Goal: Answer question/provide support: Share knowledge or assist other users

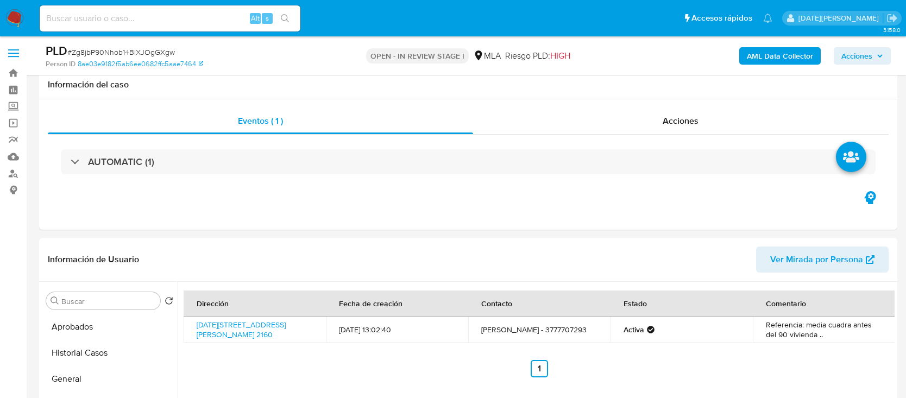
select select "10"
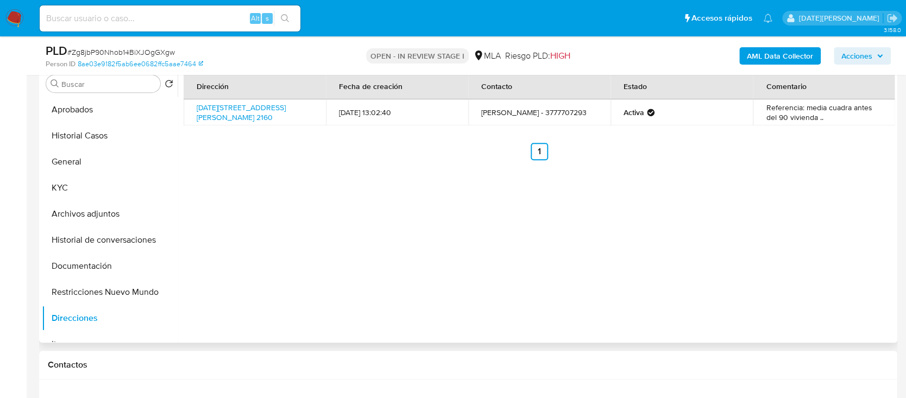
click at [578, 215] on div "Dirección Fecha de creación Contacto Estado Comentario 25 De Mayo 2160, Esquina…" at bounding box center [536, 204] width 717 height 278
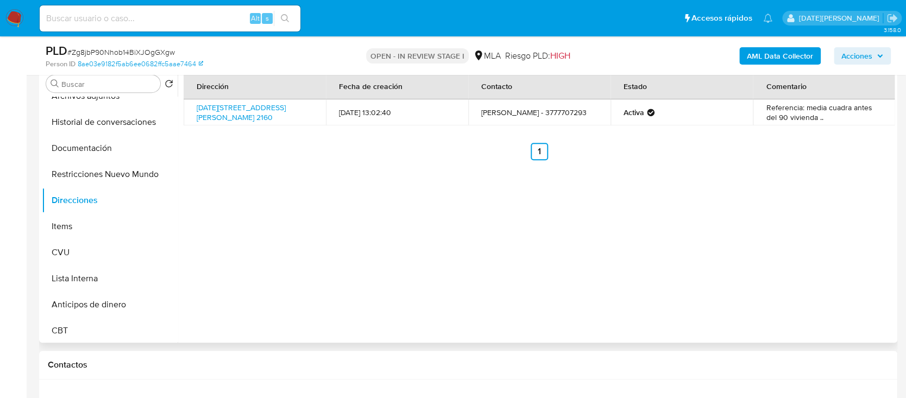
scroll to position [144, 0]
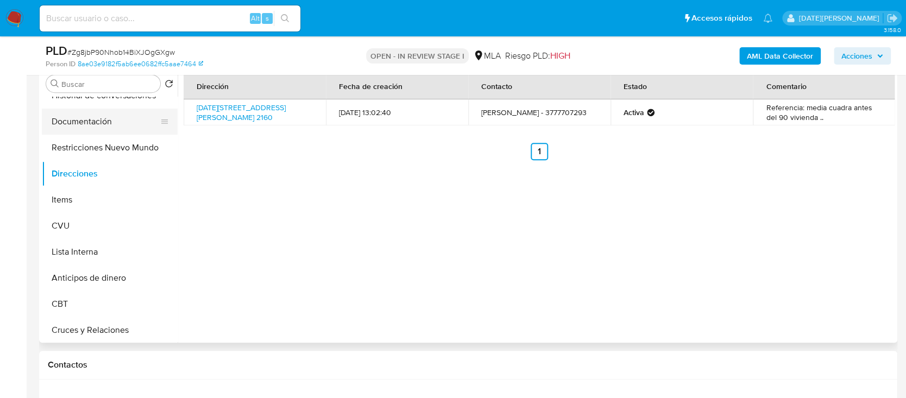
click at [104, 117] on button "Documentación" at bounding box center [105, 122] width 127 height 26
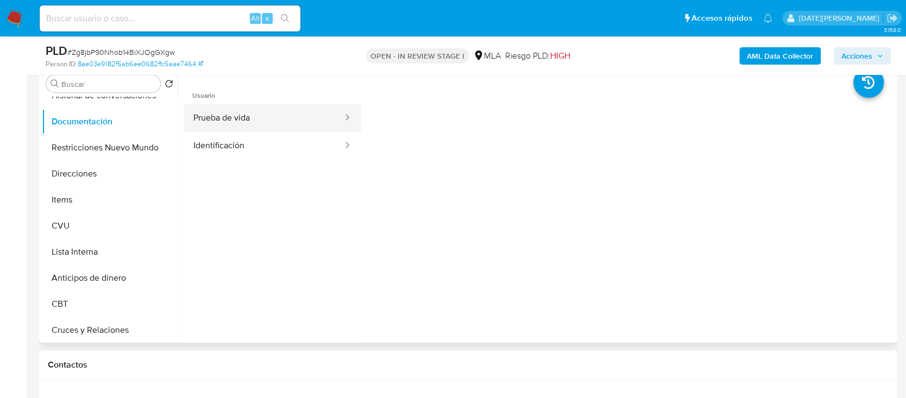
click at [248, 127] on button "Prueba de vida" at bounding box center [264, 118] width 160 height 28
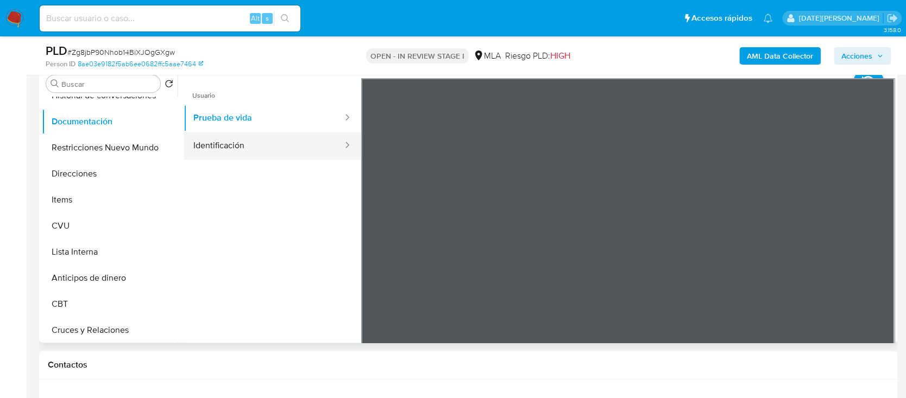
click at [249, 139] on button "Identificación" at bounding box center [264, 146] width 160 height 28
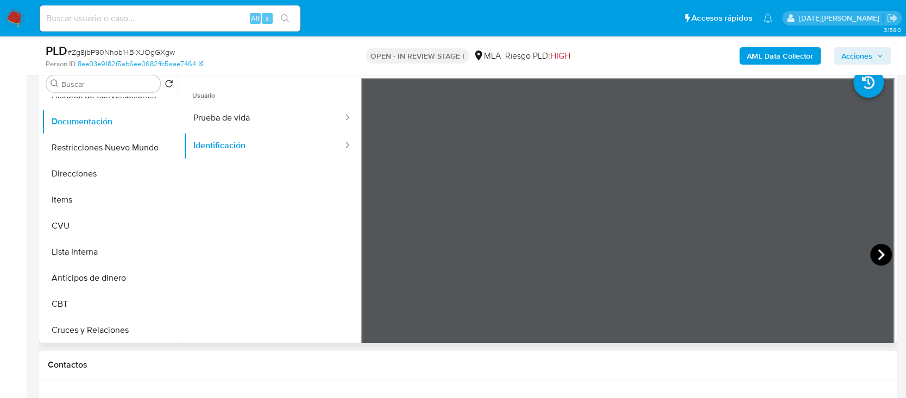
click at [872, 252] on icon at bounding box center [881, 255] width 22 height 22
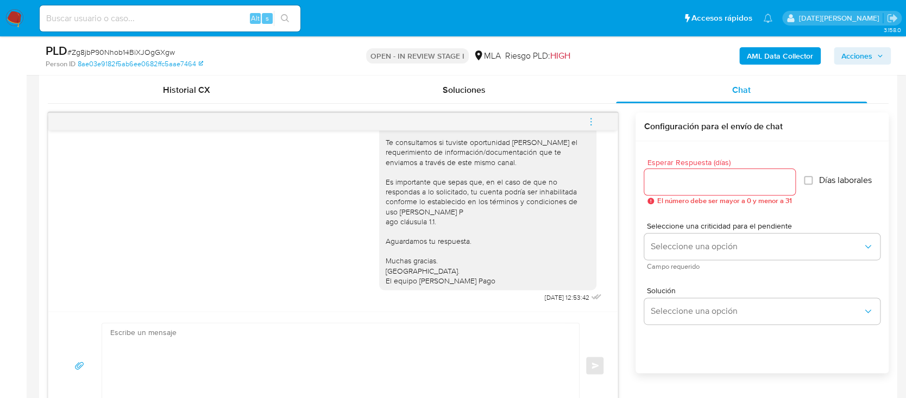
scroll to position [579, 0]
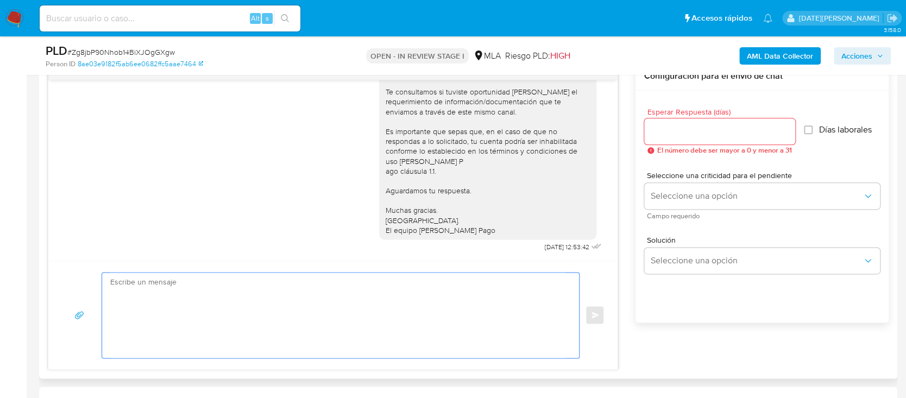
click at [418, 294] on textarea at bounding box center [337, 315] width 455 height 85
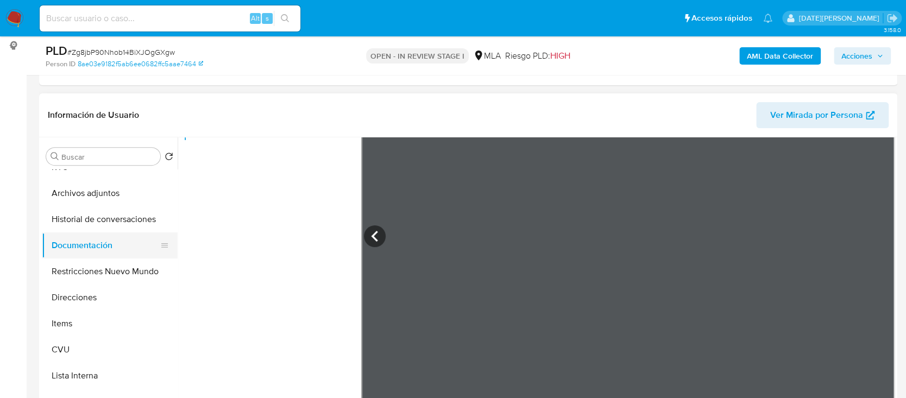
scroll to position [72, 0]
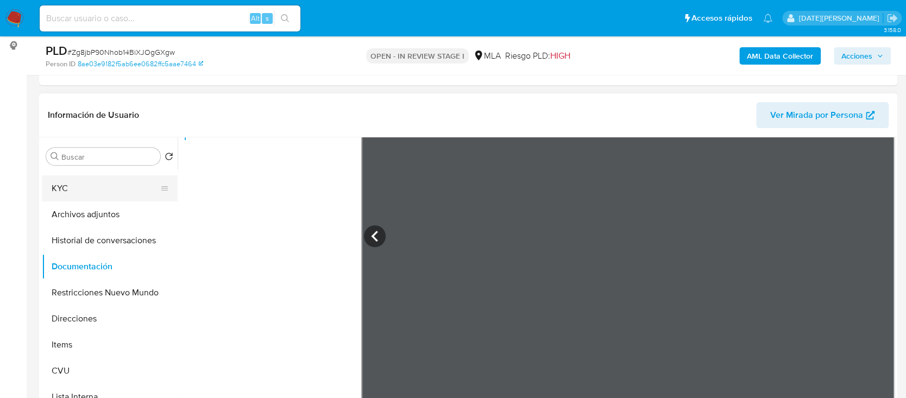
click at [86, 193] on button "KYC" at bounding box center [105, 188] width 127 height 26
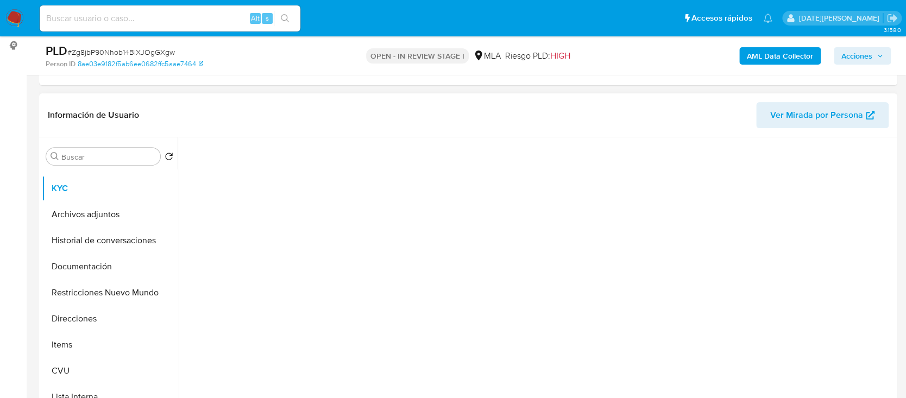
scroll to position [0, 0]
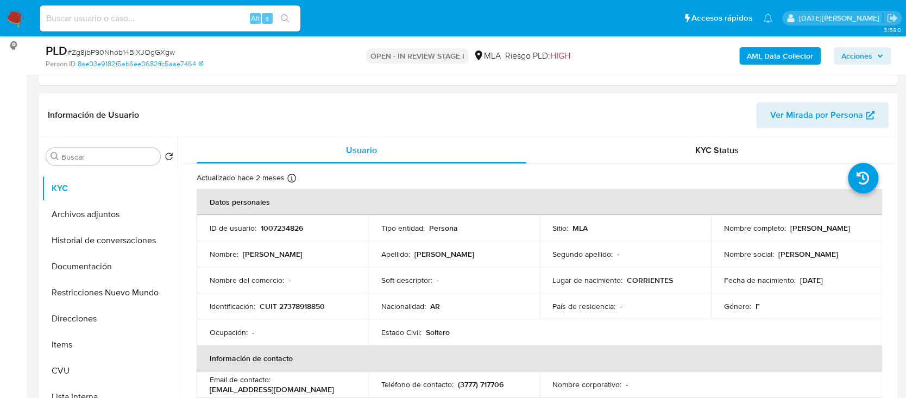
drag, startPoint x: 788, startPoint y: 225, endPoint x: 852, endPoint y: 230, distance: 63.8
click at [852, 230] on div "Nombre completo : Valeria Galvaliz" at bounding box center [797, 228] width 146 height 10
copy p "Valeria Galvaliz"
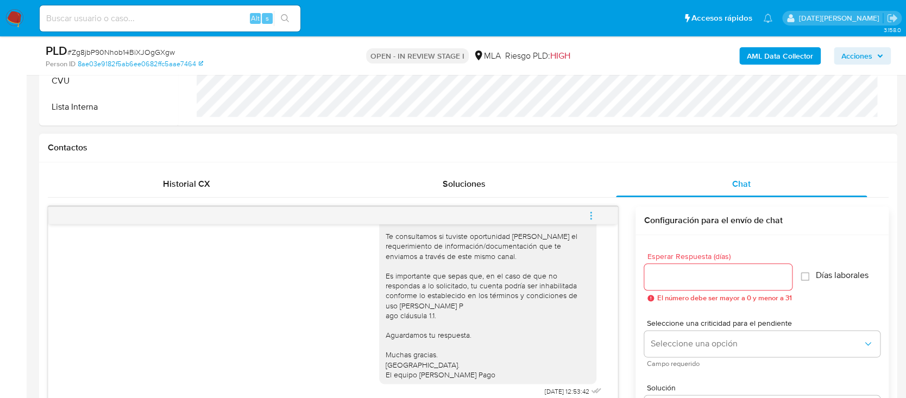
scroll to position [652, 0]
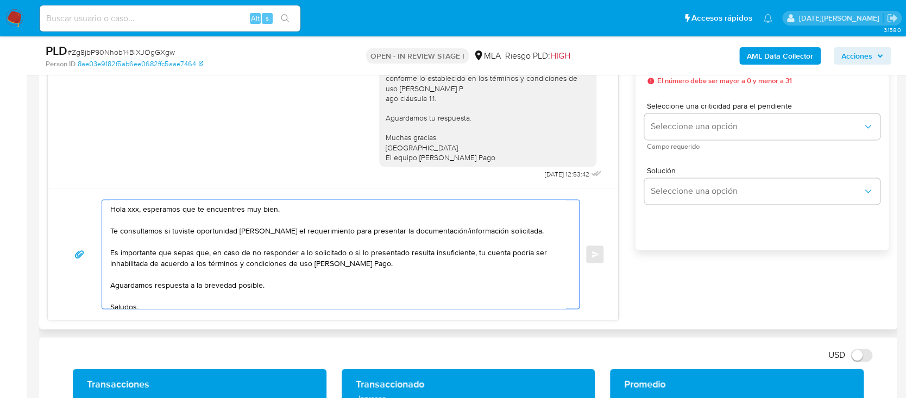
click at [134, 209] on textarea "Hola xxx, esperamos que te encuentres muy bien. Te consultamos si tuviste oport…" at bounding box center [337, 254] width 455 height 109
paste textarea "Valeria Galvaliz"
click at [187, 210] on textarea "Hola Valeria Galvaliz , esperamos que te encuentres muy bien. Te consultamos si…" at bounding box center [337, 254] width 455 height 109
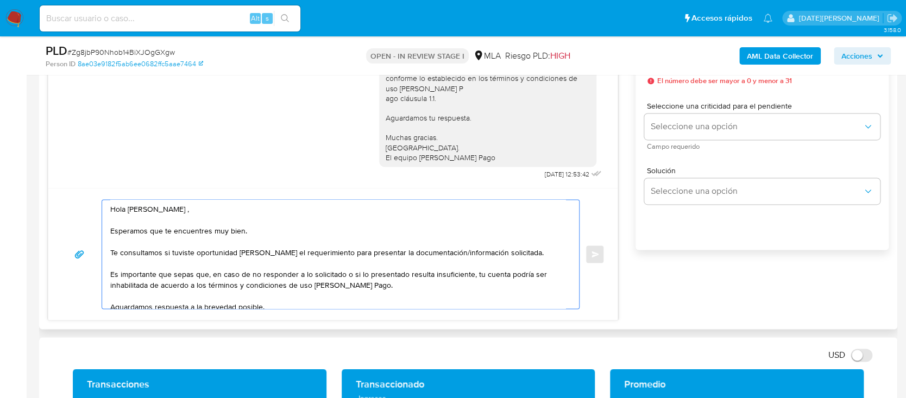
scroll to position [43, 0]
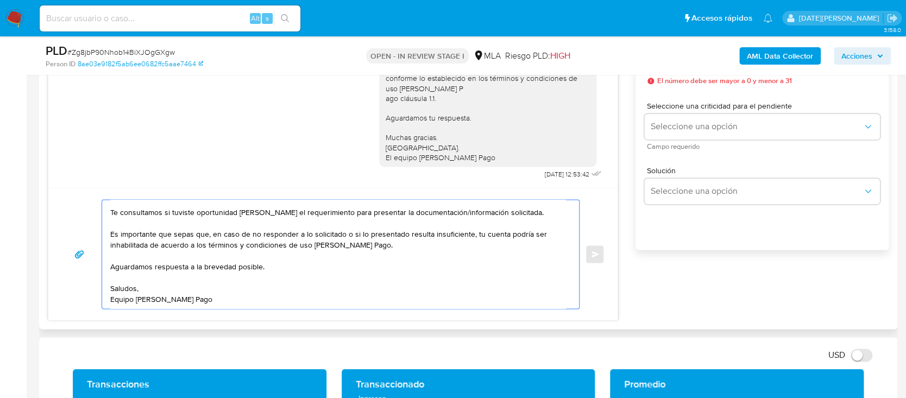
click at [529, 213] on textarea "Hola Valeria Galvaliz , Esperamos que te encuentres muy bien. Te consultamos si…" at bounding box center [337, 254] width 455 height 109
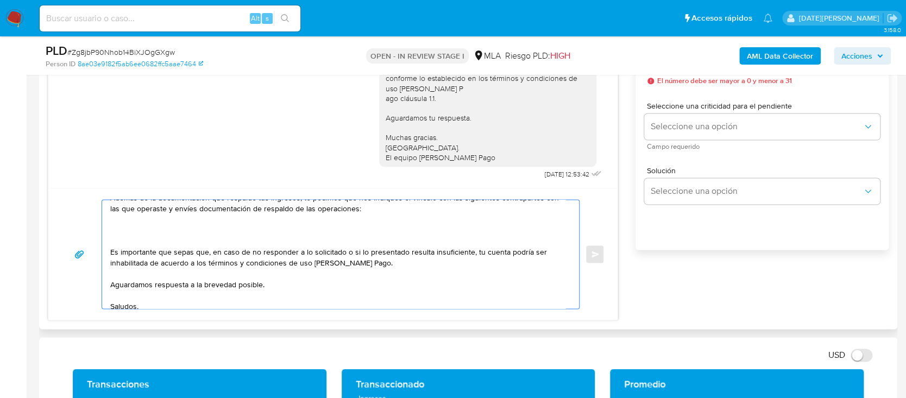
scroll to position [87, 0]
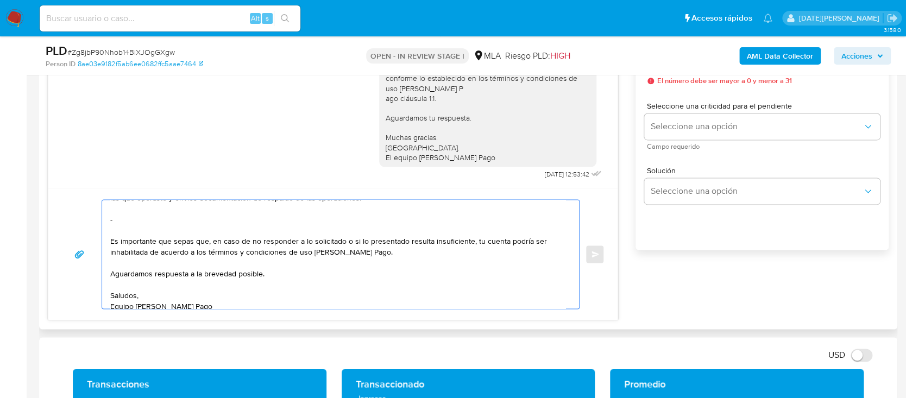
click at [136, 219] on textarea "Hola Valeria Galvaliz , Esperamos que te encuentres muy bien. Te consultamos si…" at bounding box center [337, 254] width 455 height 109
paste textarea "RUGGERI RODRIGO LISANDRO"
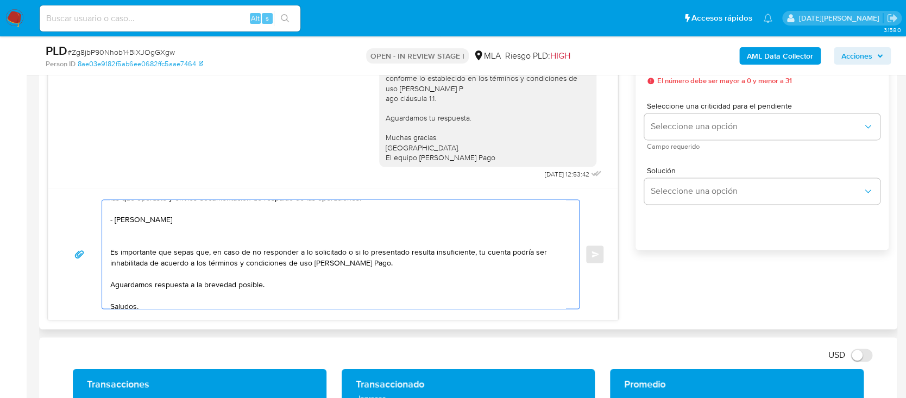
scroll to position [99, 0]
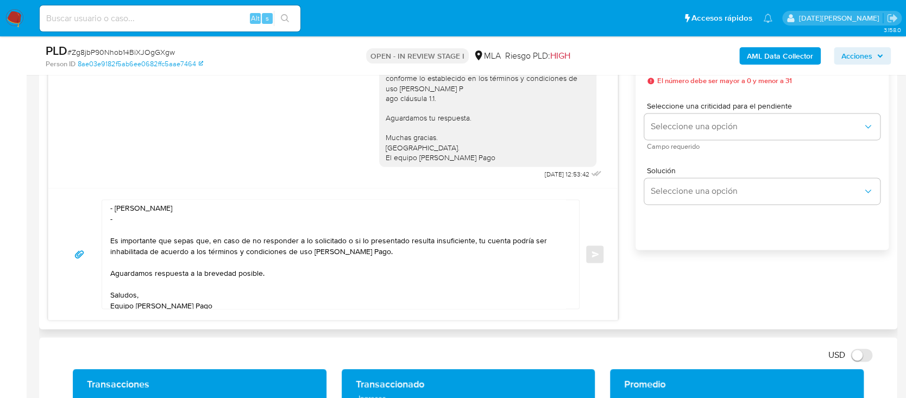
click at [136, 221] on textarea "Hola Valeria Galvaliz , Esperamos que te encuentres muy bien. Te consultamos si…" at bounding box center [337, 254] width 455 height 109
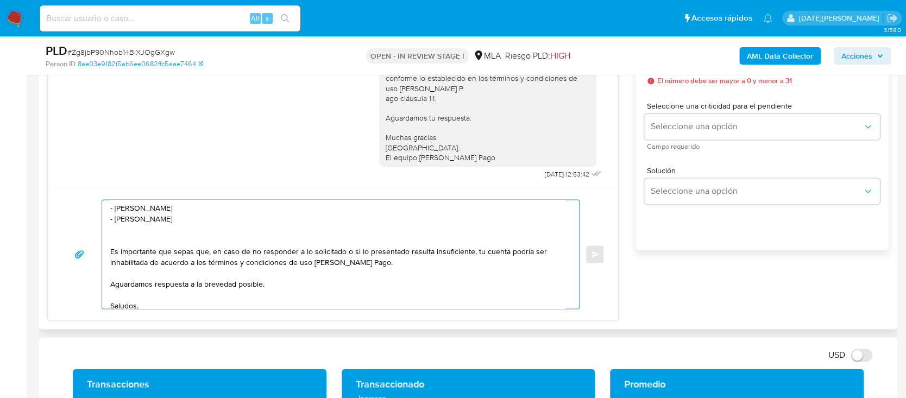
scroll to position [110, 0]
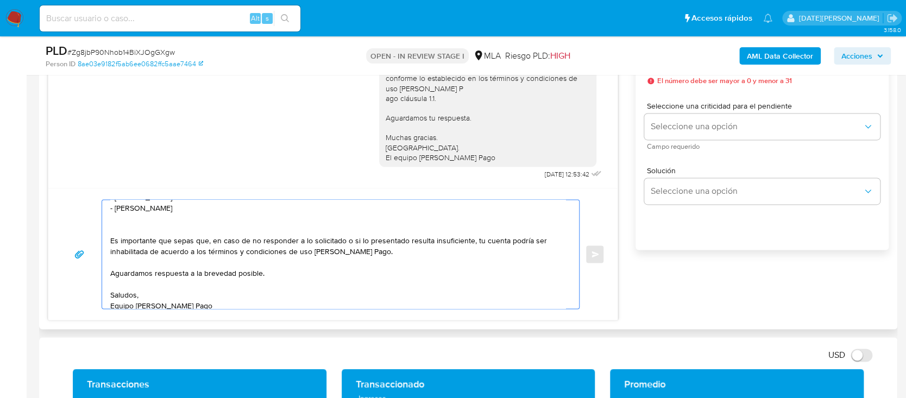
click at [161, 207] on textarea "Hola Valeria Galvaliz , Esperamos que te encuentres muy bien. Te consultamos si…" at bounding box center [337, 254] width 455 height 109
click at [172, 211] on textarea "Hola Valeria Galvaliz , Esperamos que te encuentres muy bien. Te consultamos si…" at bounding box center [337, 254] width 455 height 109
click at [155, 211] on textarea "Hola Valeria Galvaliz , Esperamos que te encuentres muy bien. Te consultamos si…" at bounding box center [337, 254] width 455 height 109
click at [124, 213] on textarea "Hola Valeria Galvaliz , Esperamos que te encuentres muy bien. Te consultamos si…" at bounding box center [337, 254] width 455 height 109
click at [0, 0] on lt-span "VER Ó NICA" at bounding box center [0, 0] width 0 height 0
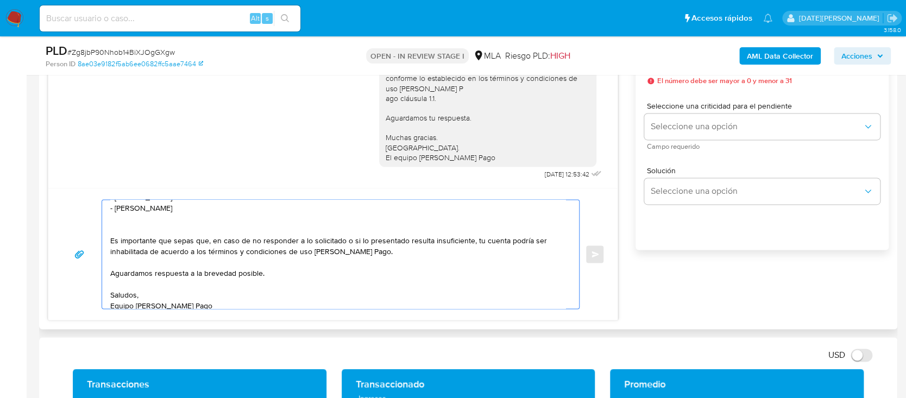
click at [239, 207] on textarea "Hola Valeria Galvaliz , Esperamos que te encuentres muy bien. Te consultamos si…" at bounding box center [337, 254] width 455 height 109
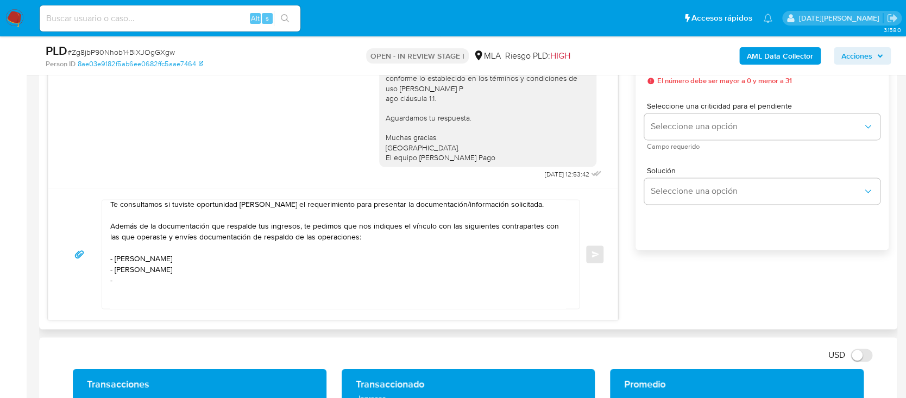
click at [138, 286] on textarea "Hola Valeria Galvaliz , Esperamos que te encuentres muy bien. Te consultamos si…" at bounding box center [337, 254] width 455 height 109
paste textarea "Gonzalez Ragazzon Danilo Alexis"
click at [116, 282] on textarea "Hola Valeria Galvaliz , Esperamos que te encuentres muy bien. Te consultamos si…" at bounding box center [337, 254] width 455 height 109
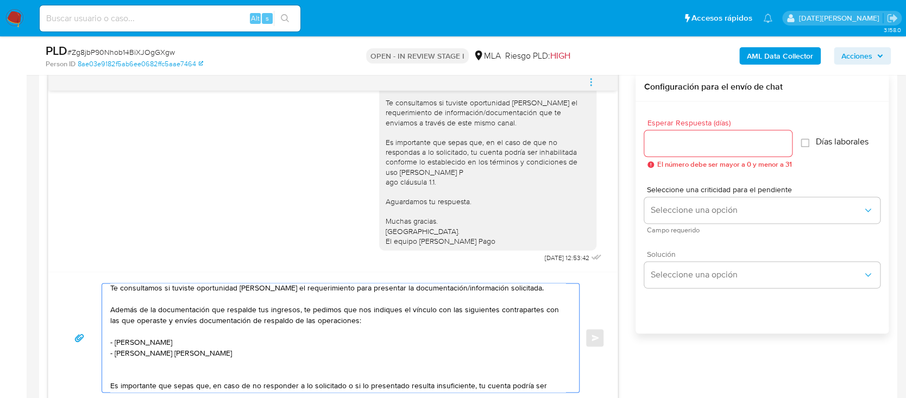
scroll to position [507, 0]
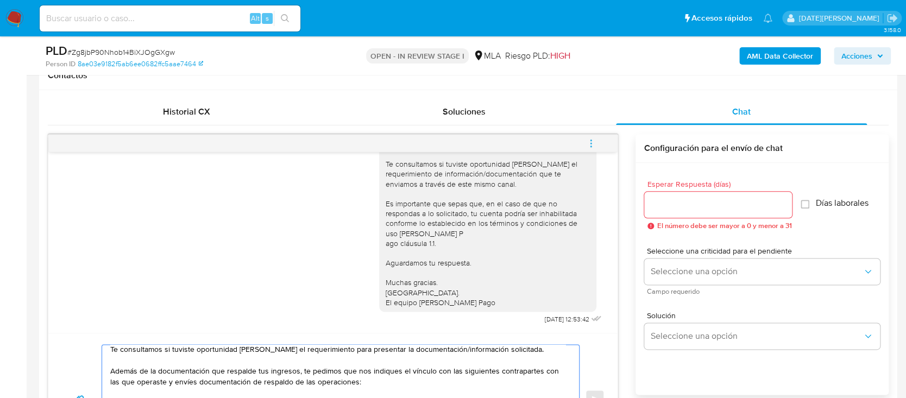
type textarea "Hola Valeria Galvaliz , Esperamos que te encuentres muy bien. Te consultamos si…"
click at [695, 213] on div at bounding box center [718, 205] width 148 height 26
click at [699, 206] on input "Esperar Respuesta (días)" at bounding box center [718, 205] width 148 height 14
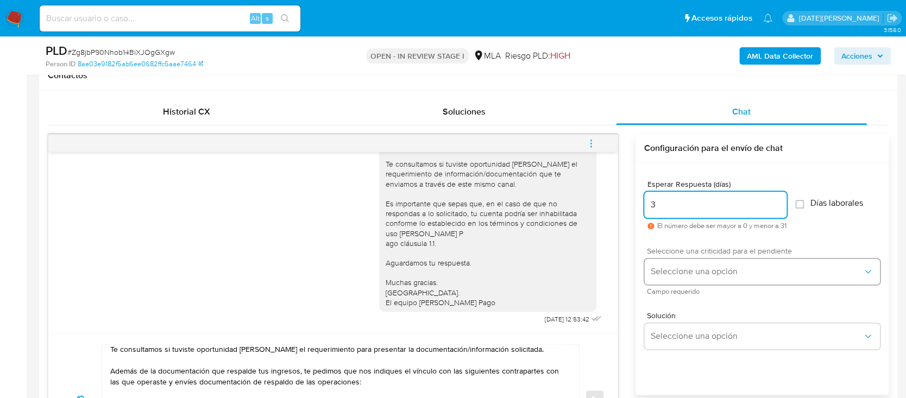
type input "3"
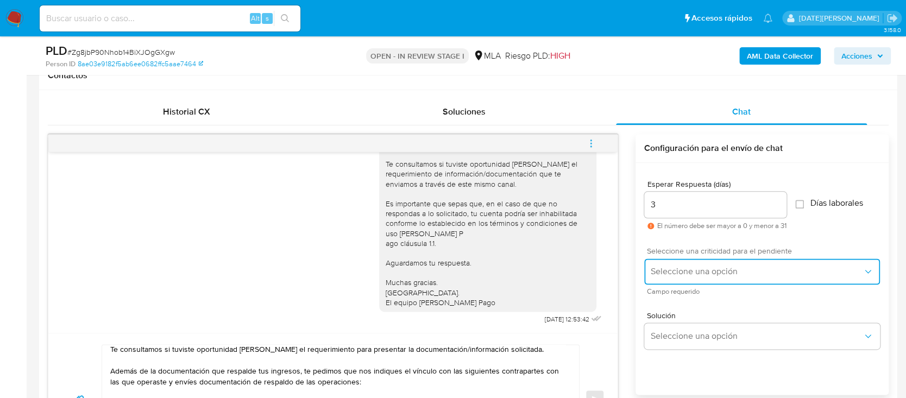
click at [696, 262] on button "Seleccione una opción" at bounding box center [762, 272] width 236 height 26
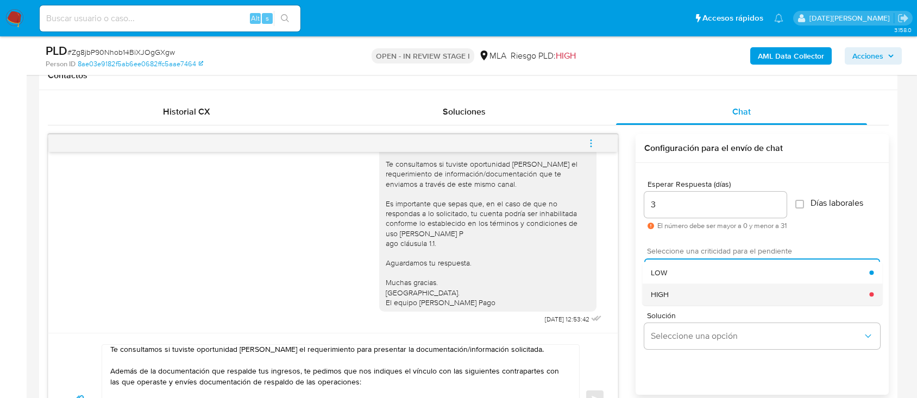
click at [687, 294] on div "HIGH" at bounding box center [760, 295] width 218 height 22
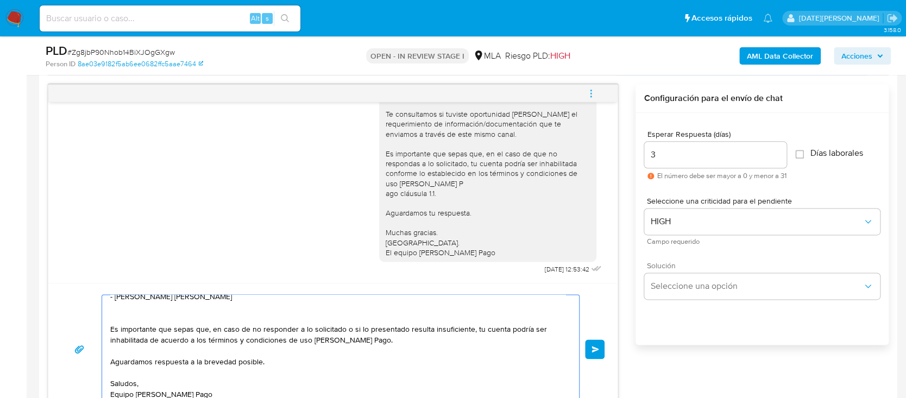
scroll to position [579, 0]
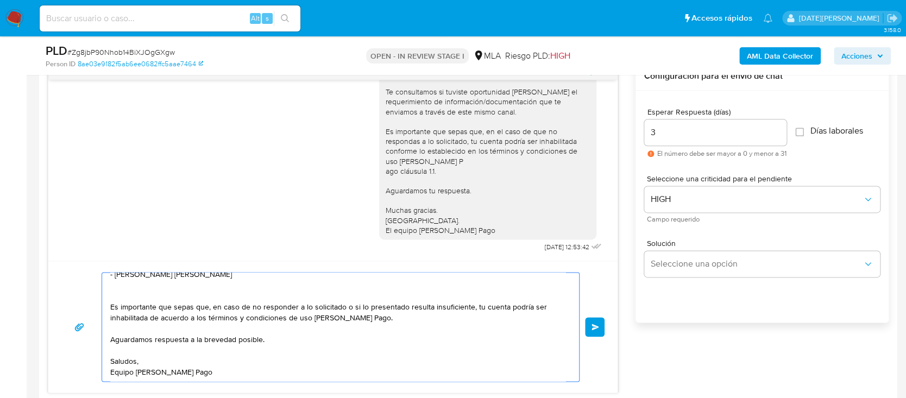
click at [589, 324] on button "Enviar" at bounding box center [595, 327] width 20 height 20
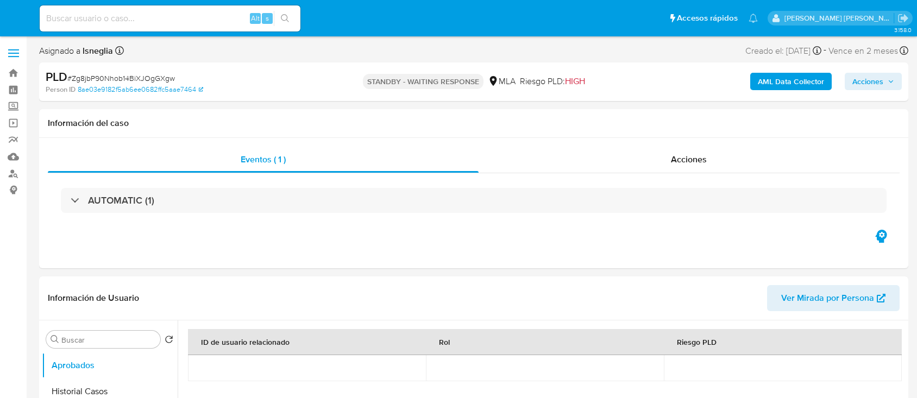
select select "10"
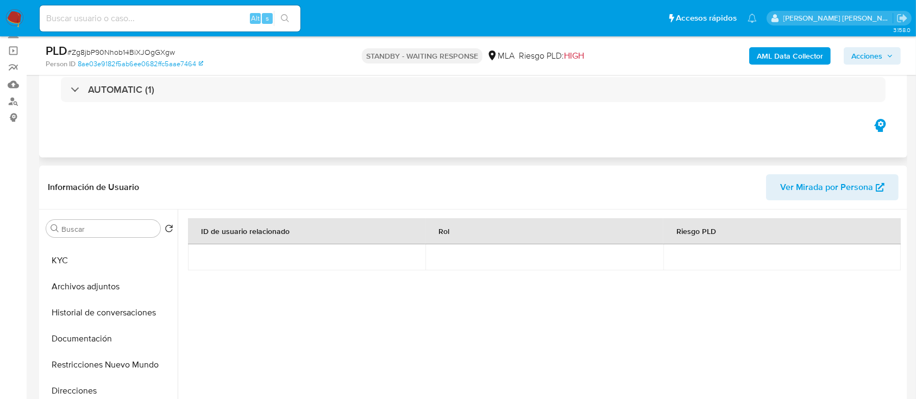
scroll to position [217, 0]
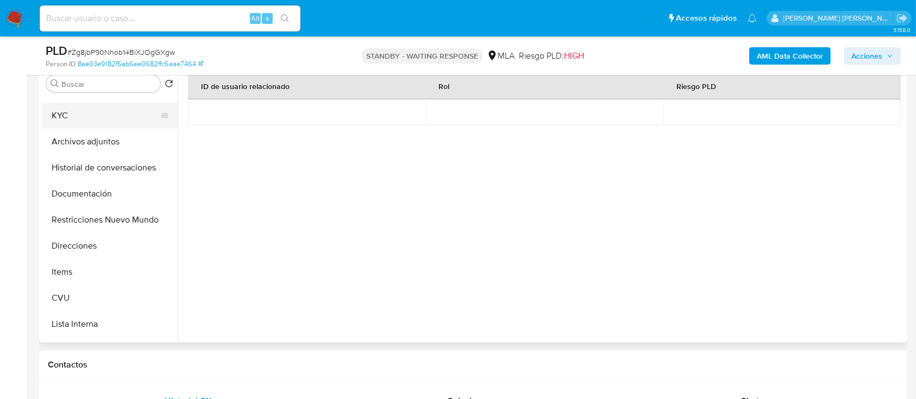
click at [76, 115] on button "KYC" at bounding box center [105, 116] width 127 height 26
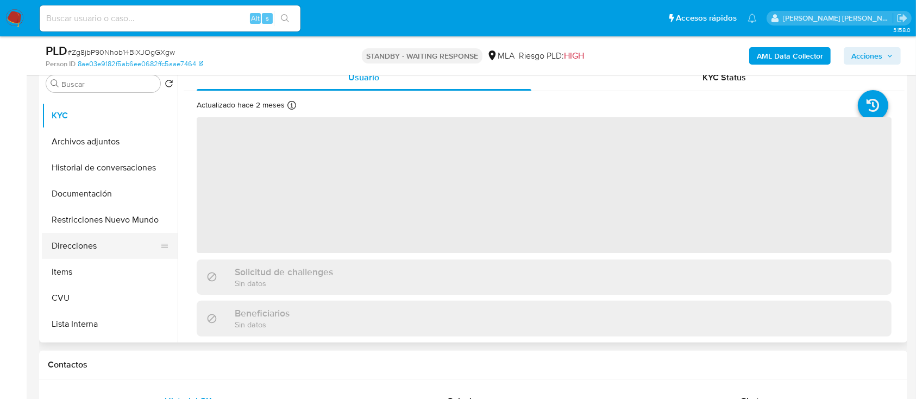
click at [86, 256] on button "Direcciones" at bounding box center [105, 246] width 127 height 26
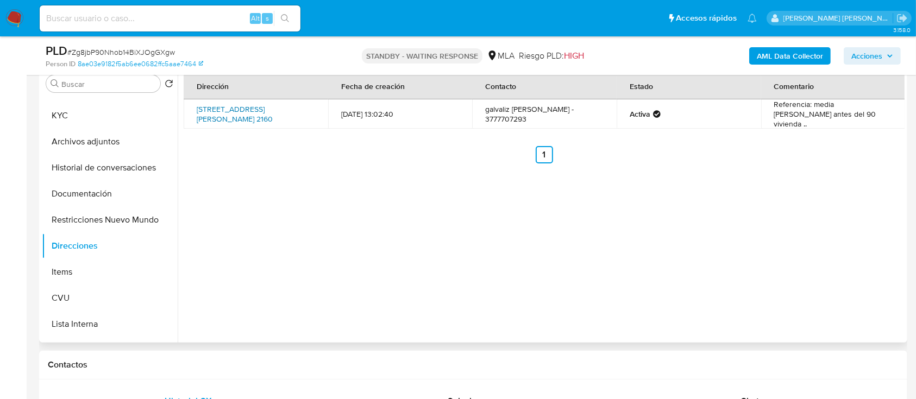
click at [259, 113] on link "25 De Mayo 2160, Esquina, Corrientes, 3196, Argentina 2160" at bounding box center [235, 114] width 76 height 21
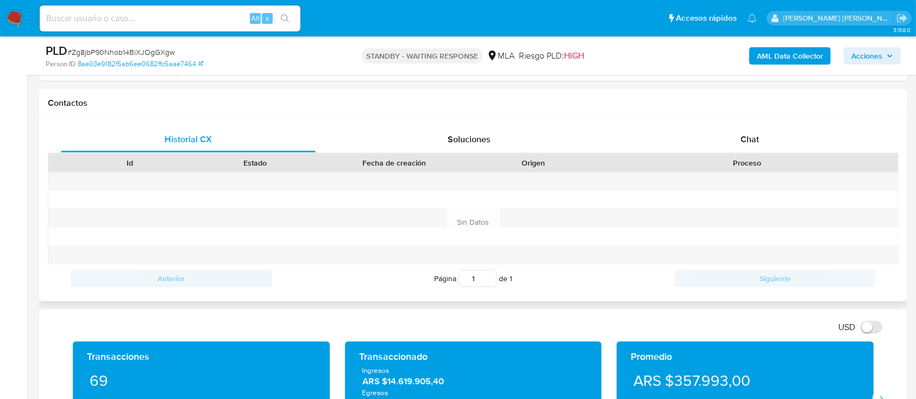
scroll to position [435, 0]
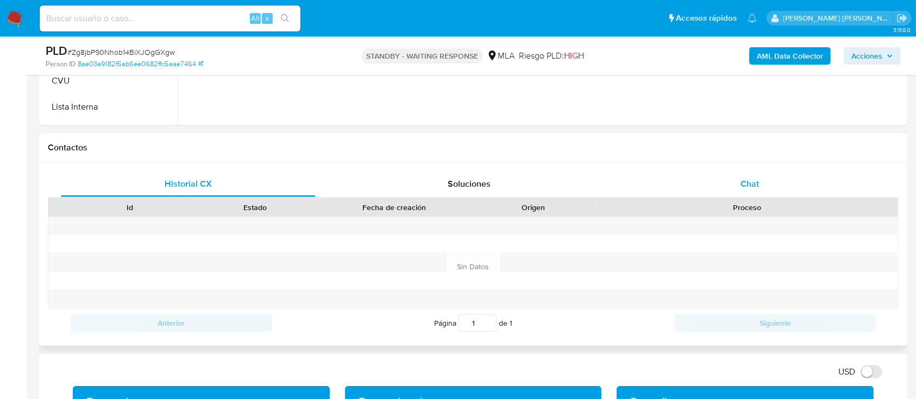
click at [756, 181] on span "Chat" at bounding box center [749, 184] width 18 height 12
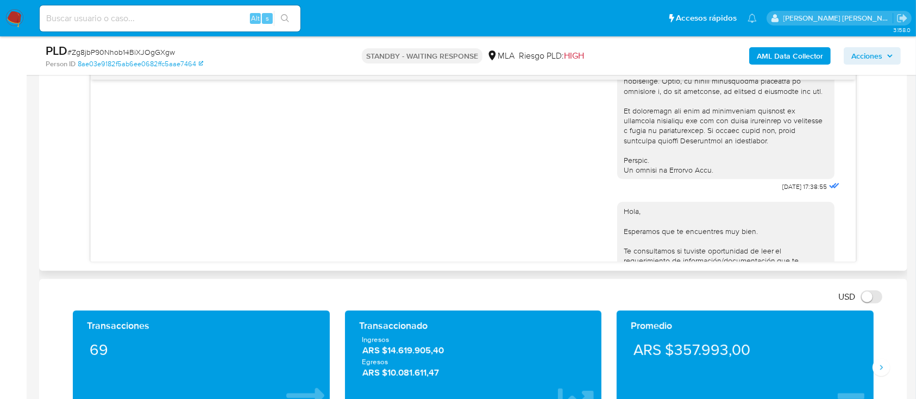
scroll to position [507, 0]
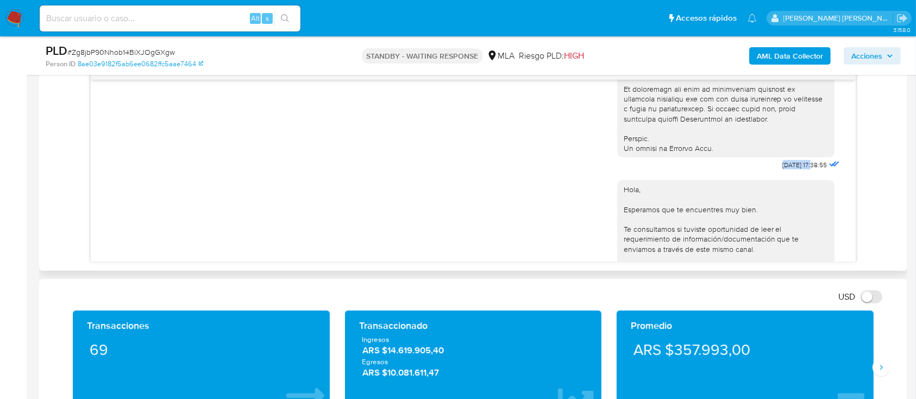
drag, startPoint x: 758, startPoint y: 182, endPoint x: 790, endPoint y: 185, distance: 32.2
copy span "18/08/2025"
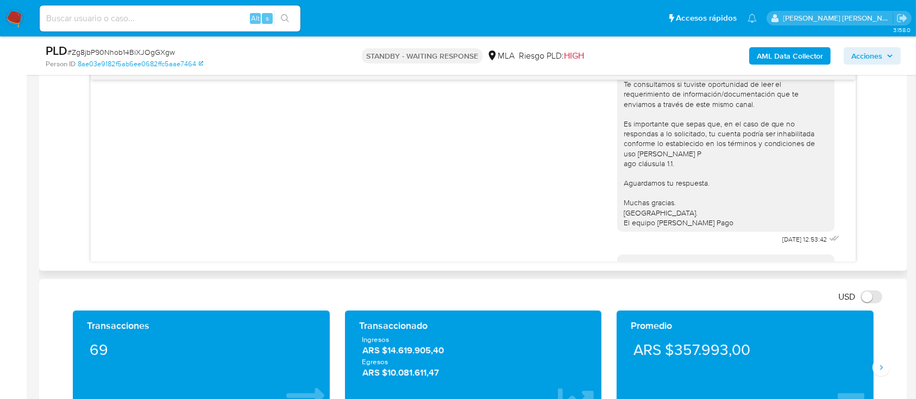
scroll to position [724, 0]
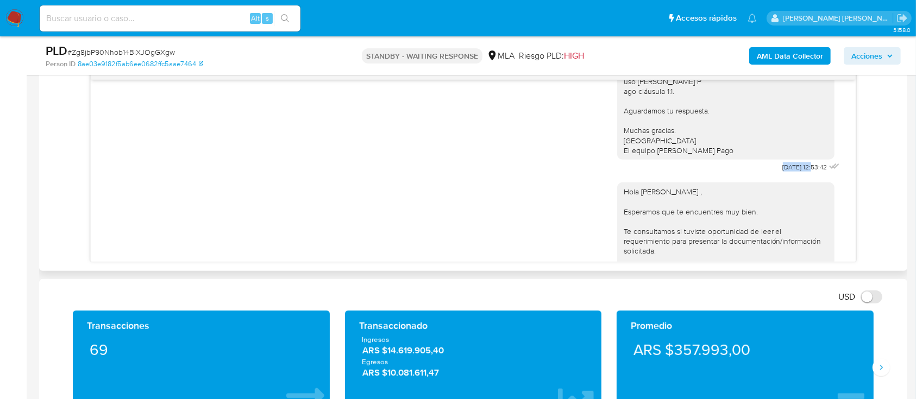
drag, startPoint x: 756, startPoint y: 196, endPoint x: 790, endPoint y: 199, distance: 34.9
click at [790, 175] on div "Hola, Esperamos que te encuentres muy bien. Te consultamos si tuviste oportunid…" at bounding box center [729, 64] width 225 height 219
copy span "22/08/2025"
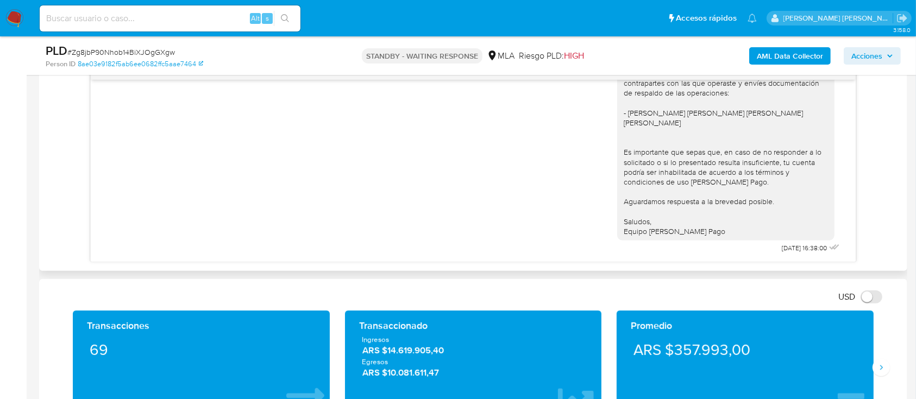
scroll to position [970, 0]
drag, startPoint x: 759, startPoint y: 246, endPoint x: 791, endPoint y: 247, distance: 31.5
click at [791, 247] on span "11/09/2025 16:38:00" at bounding box center [804, 248] width 45 height 9
copy span "[DATE]"
click at [142, 20] on input at bounding box center [170, 18] width 261 height 14
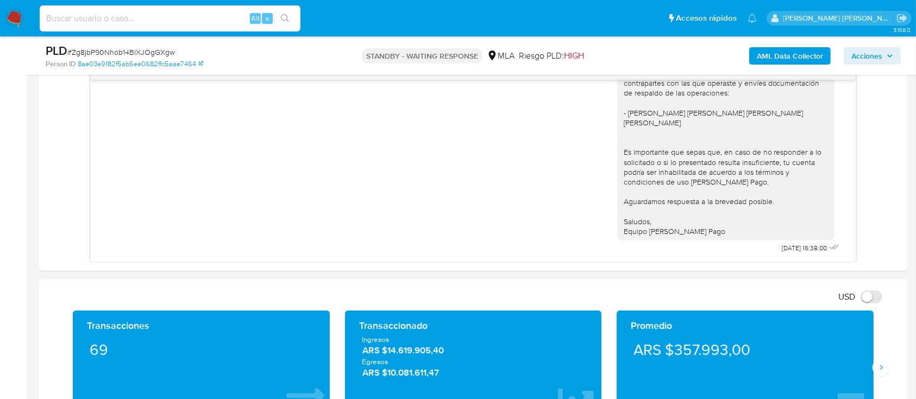
paste input "dL9KyZOdciYbNjT50BypLJ8W"
type input "dL9KyZOdciYbNjT50BypLJ8W"
click at [289, 17] on icon "search-icon" at bounding box center [285, 18] width 9 height 9
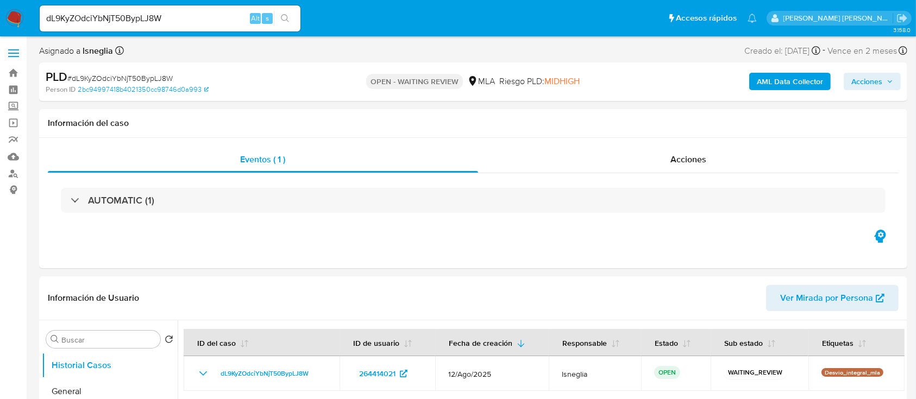
select select "10"
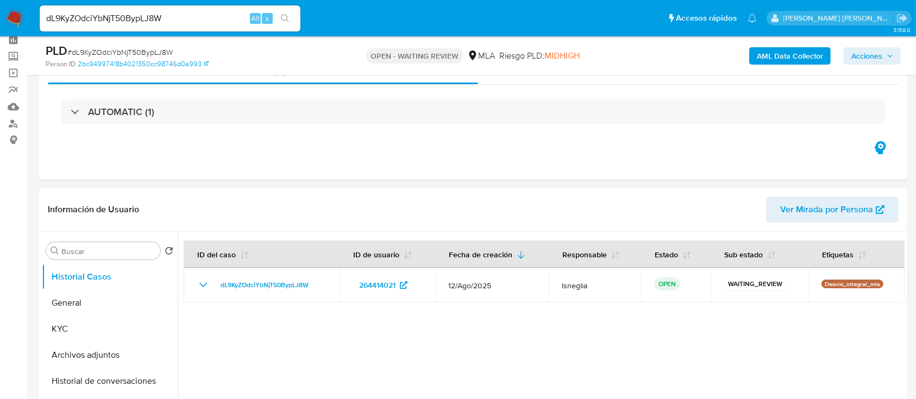
scroll to position [72, 0]
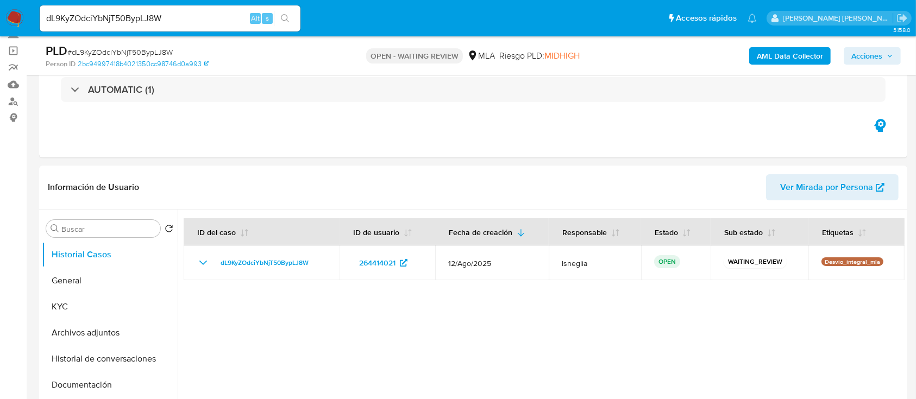
click at [156, 50] on span "# dL9KyZOdciYbNjT50BypLJ8W" at bounding box center [119, 52] width 105 height 11
copy span "dL9KyZOdciYbNjT50BypLJ8W"
click at [13, 19] on img at bounding box center [14, 18] width 18 height 18
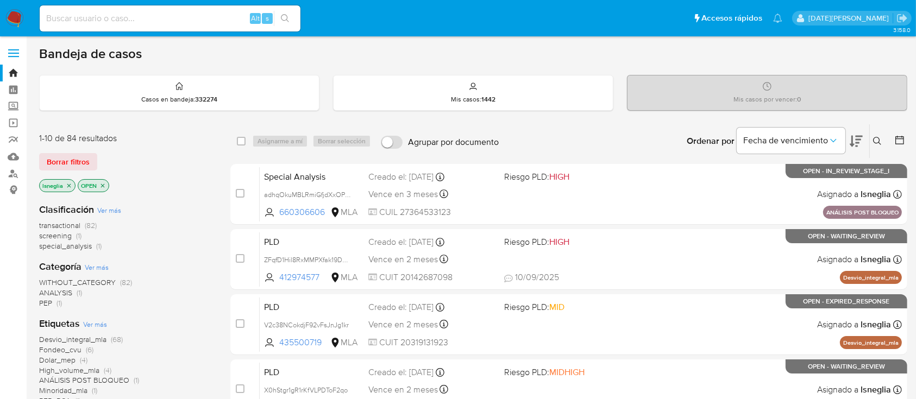
click at [879, 137] on icon at bounding box center [877, 141] width 9 height 9
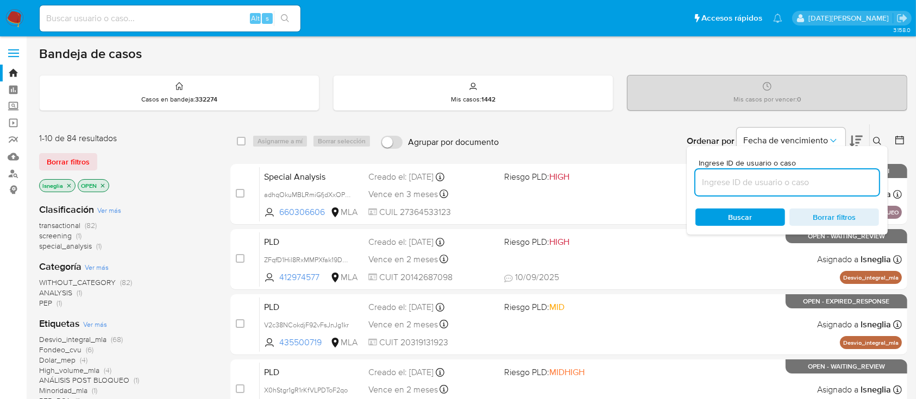
click at [764, 178] on input at bounding box center [787, 182] width 184 height 14
type input "dL9KyZOdciYbNjT50BypLJ8W"
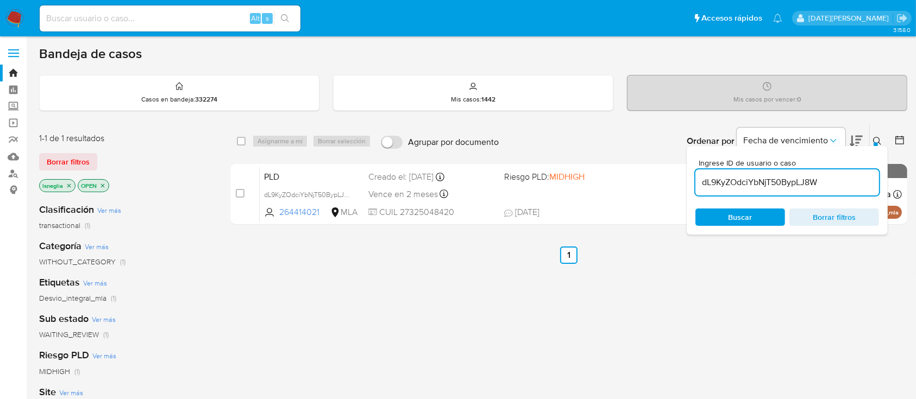
click at [872, 136] on button at bounding box center [879, 141] width 18 height 13
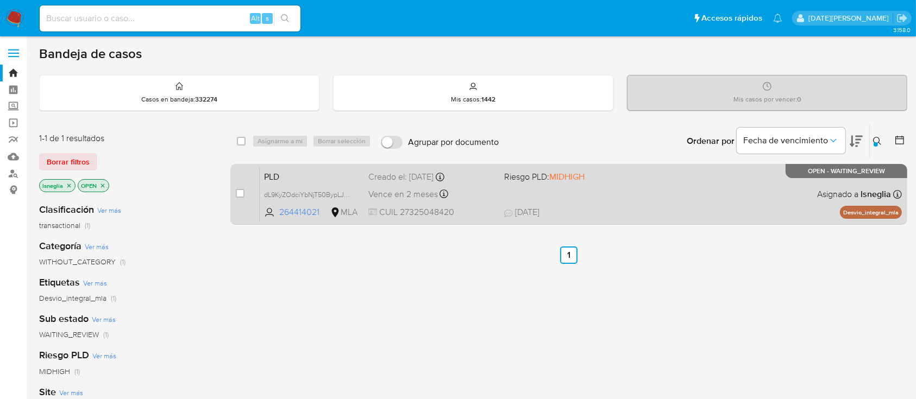
drag, startPoint x: 237, startPoint y: 192, endPoint x: 242, endPoint y: 185, distance: 8.8
click at [238, 192] on input "checkbox" at bounding box center [240, 193] width 9 height 9
checkbox input "true"
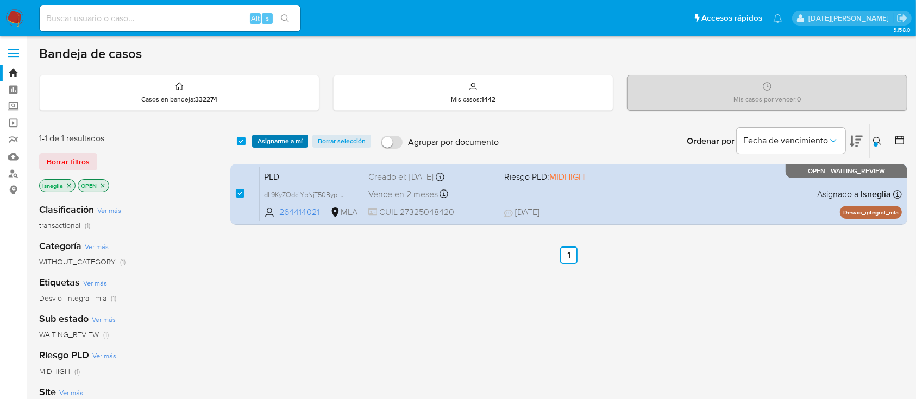
click at [276, 139] on span "Asignarme a mí" at bounding box center [279, 141] width 45 height 11
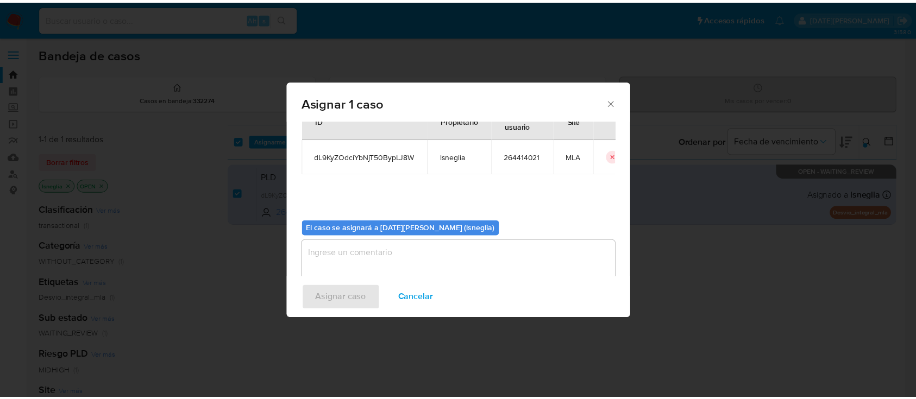
scroll to position [55, 0]
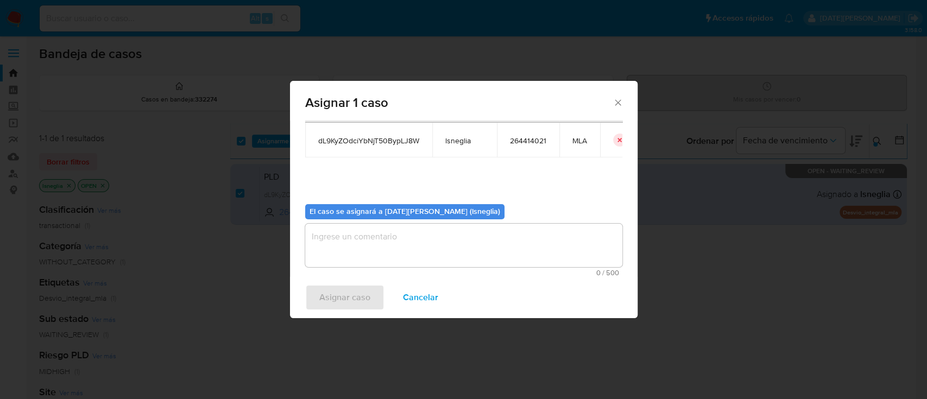
click at [424, 246] on textarea "assign-modal" at bounding box center [463, 245] width 317 height 43
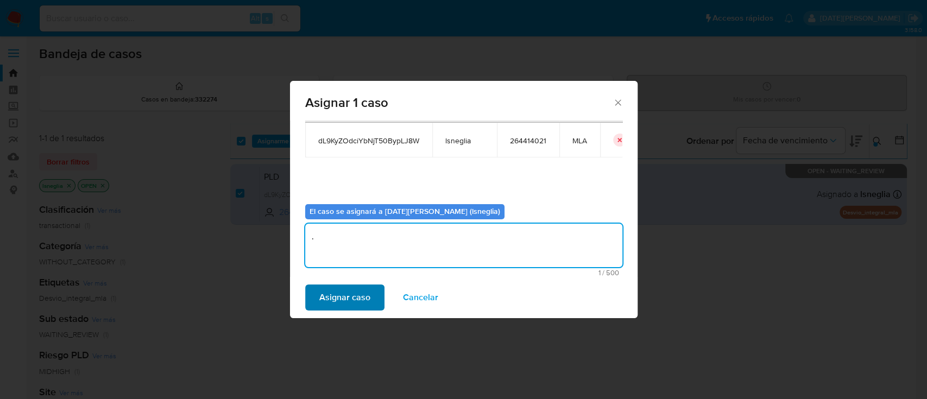
type textarea "."
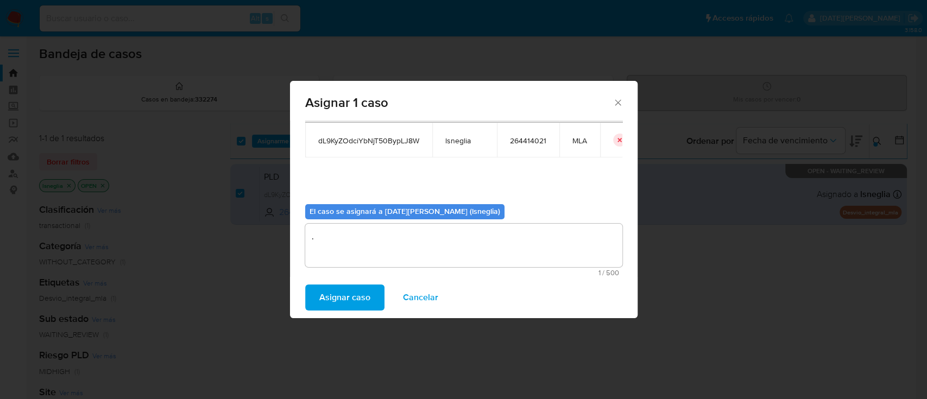
click at [364, 294] on span "Asignar caso" at bounding box center [344, 298] width 51 height 24
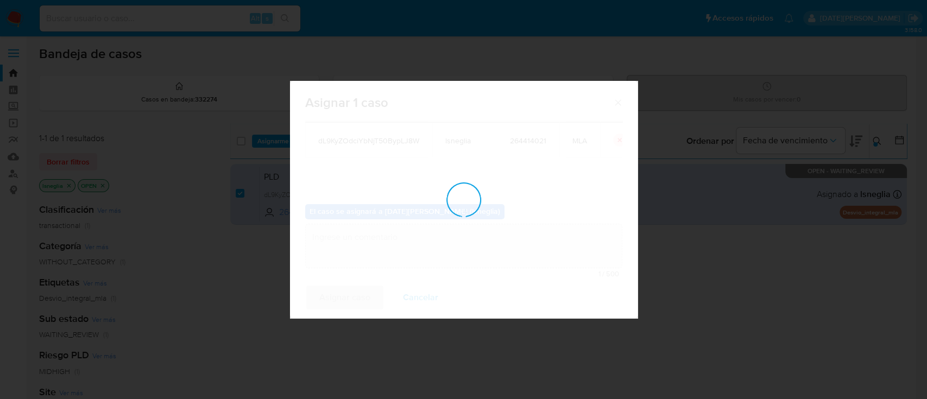
checkbox input "false"
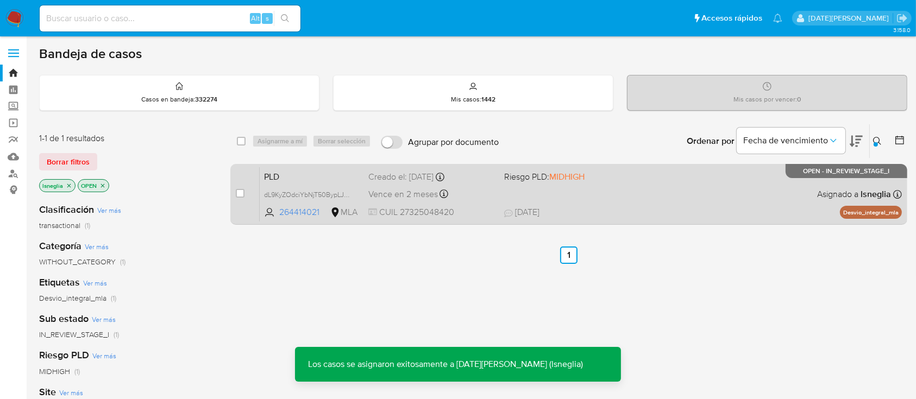
click at [314, 178] on span "PLD" at bounding box center [312, 176] width 96 height 14
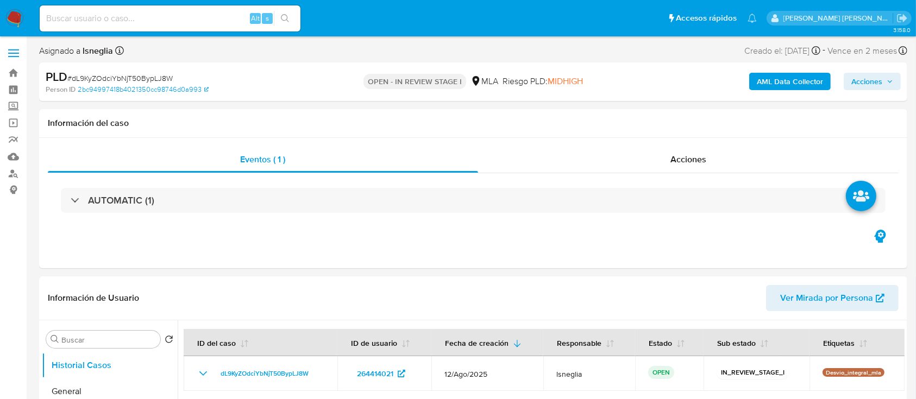
select select "10"
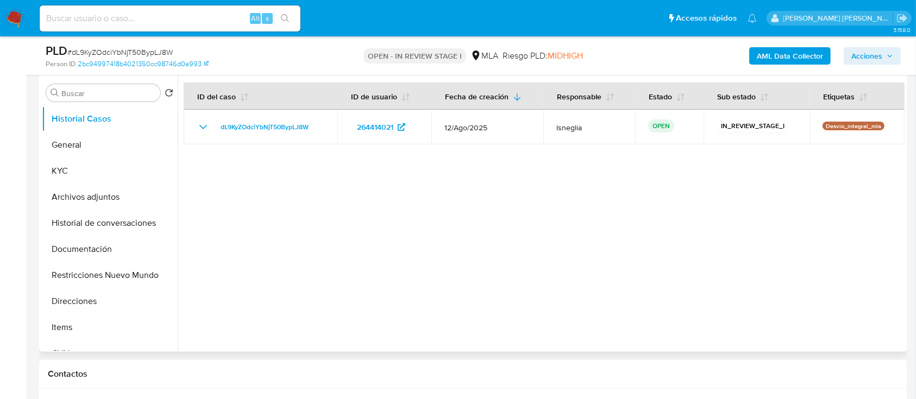
scroll to position [289, 0]
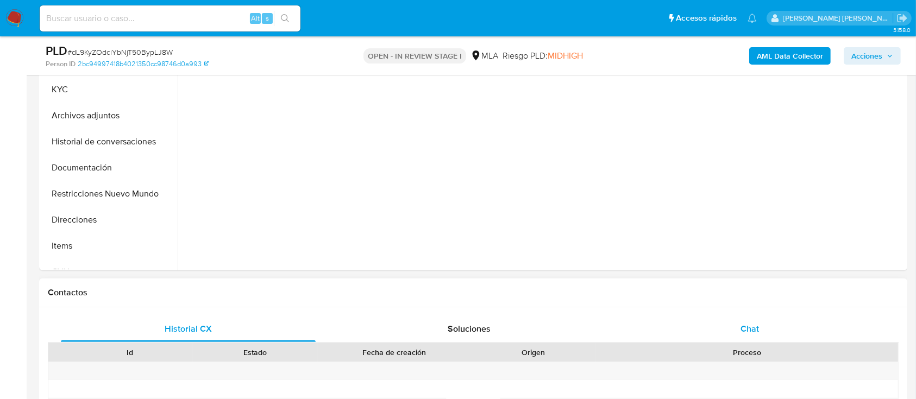
click at [745, 333] on span "Chat" at bounding box center [749, 329] width 18 height 12
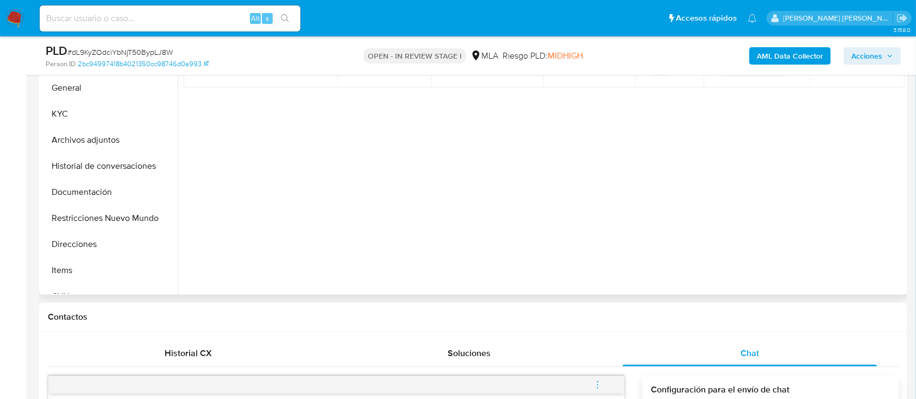
scroll to position [217, 0]
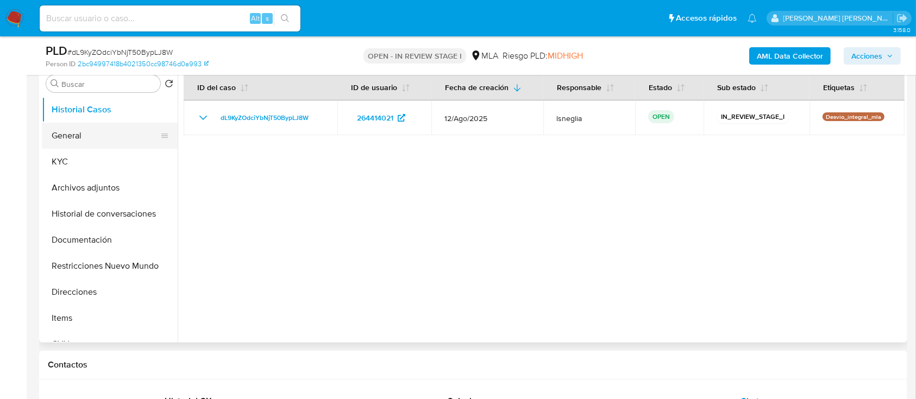
click at [57, 129] on button "General" at bounding box center [105, 136] width 127 height 26
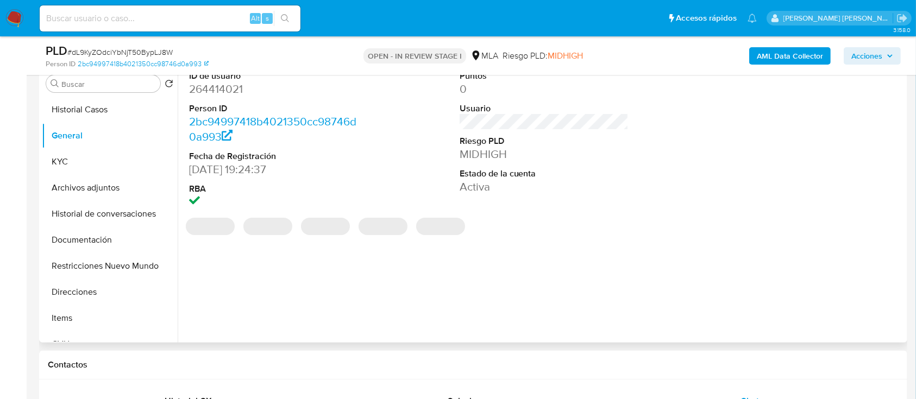
click at [231, 86] on dd "264414021" at bounding box center [273, 88] width 169 height 15
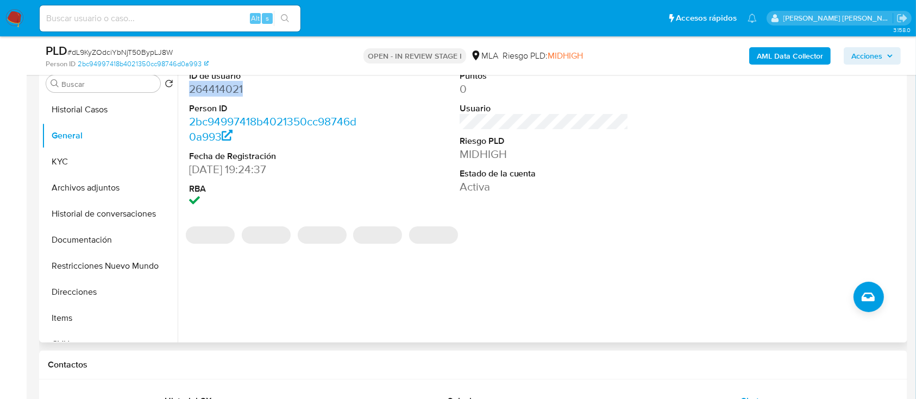
copy dd "264414021"
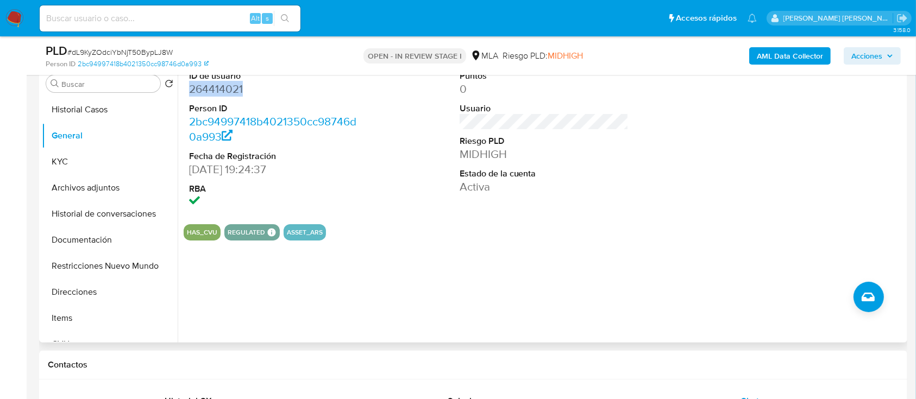
copy dd "264414021"
click at [39, 159] on div "Buscar Volver al orden por defecto Historial Casos General KYC Archivos adjunto…" at bounding box center [473, 204] width 868 height 278
click at [94, 159] on button "KYC" at bounding box center [105, 162] width 127 height 26
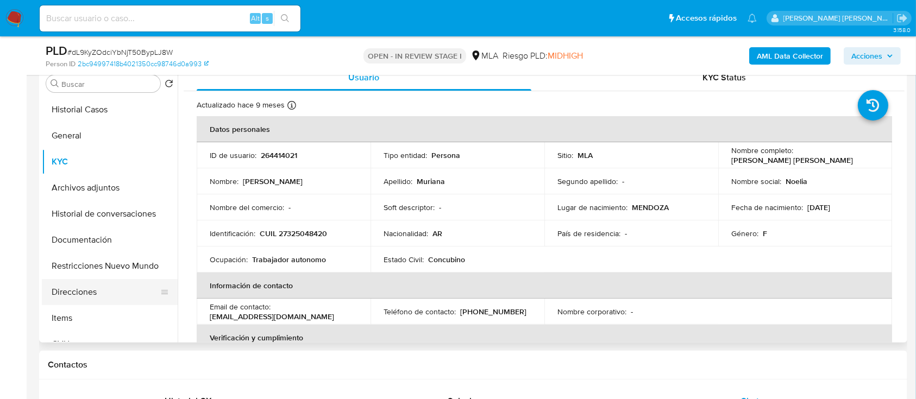
click at [96, 292] on button "Direcciones" at bounding box center [105, 292] width 127 height 26
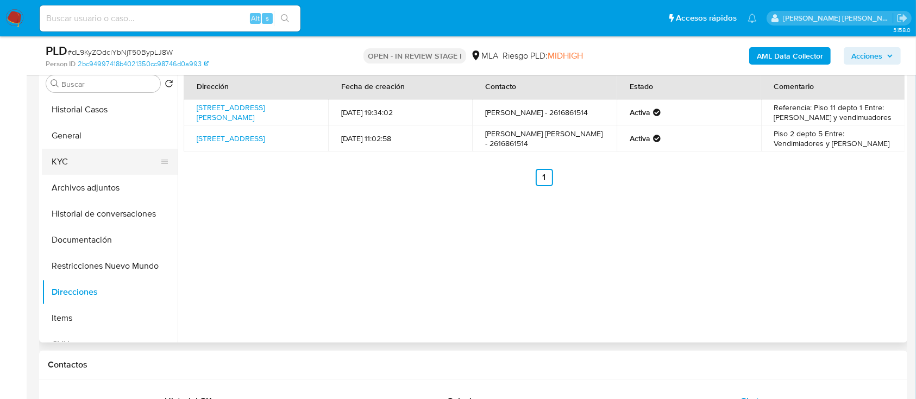
click at [86, 166] on button "KYC" at bounding box center [105, 162] width 127 height 26
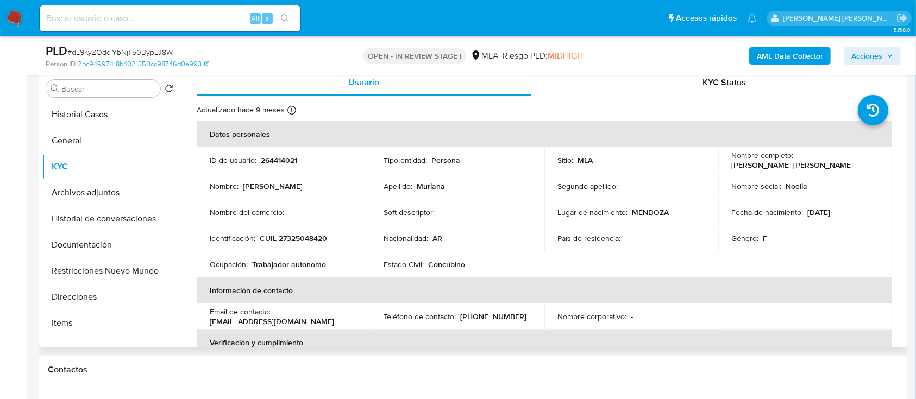
scroll to position [144, 0]
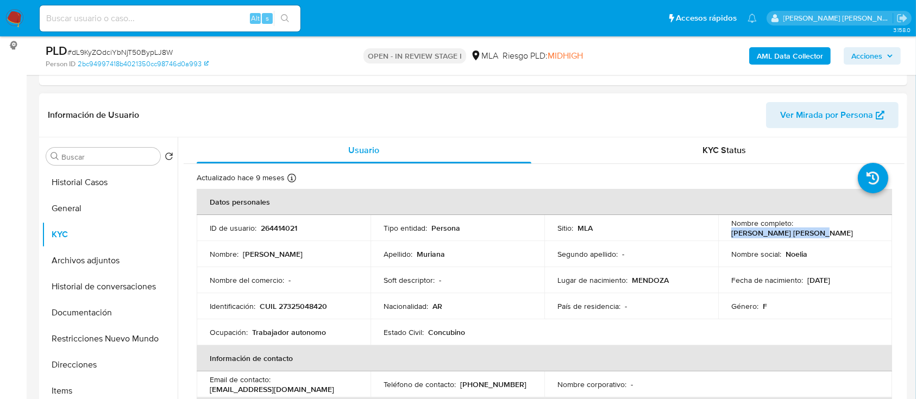
drag, startPoint x: 730, startPoint y: 232, endPoint x: 805, endPoint y: 228, distance: 75.7
click at [812, 232] on div "Nombre completo : Noelia Soledad Muriana" at bounding box center [805, 228] width 148 height 20
copy p "Noelia Soledad Muriana"
drag, startPoint x: 261, startPoint y: 304, endPoint x: 330, endPoint y: 301, distance: 69.6
click at [330, 301] on div "Identificación : CUIL 27325048420" at bounding box center [284, 306] width 148 height 10
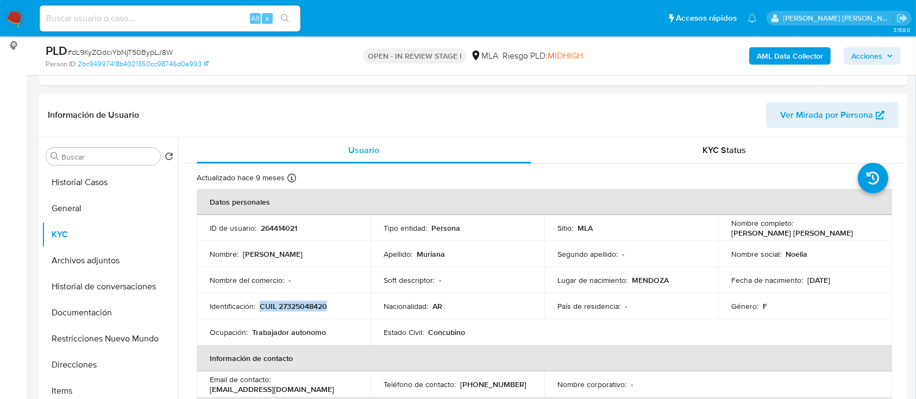
copy p "CUIL 27325048420"
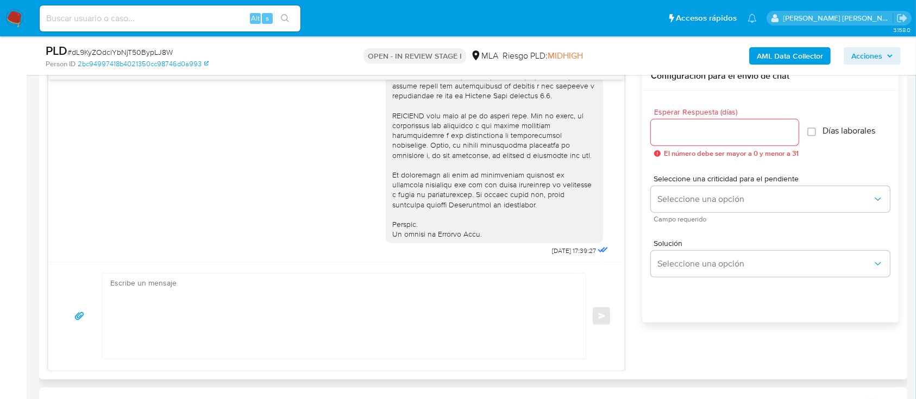
scroll to position [476, 0]
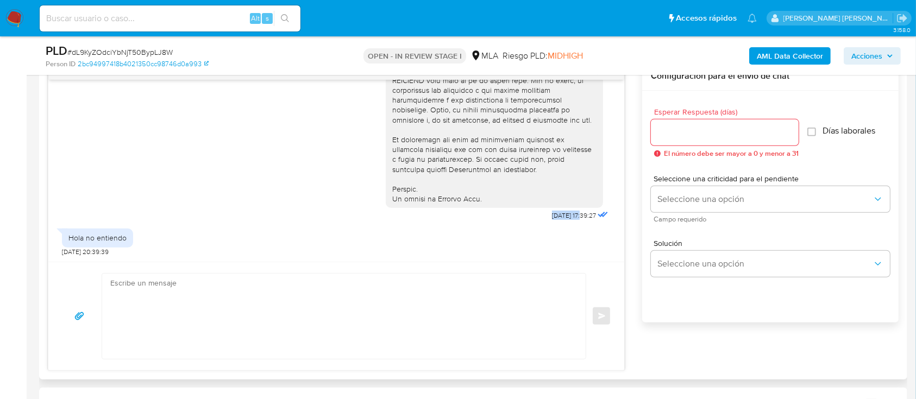
drag, startPoint x: 527, startPoint y: 215, endPoint x: 561, endPoint y: 217, distance: 33.7
copy span "18/08/2025"
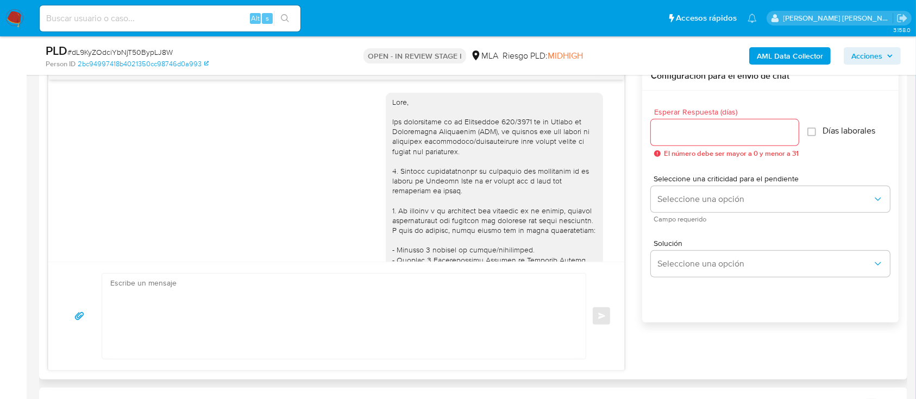
scroll to position [289, 0]
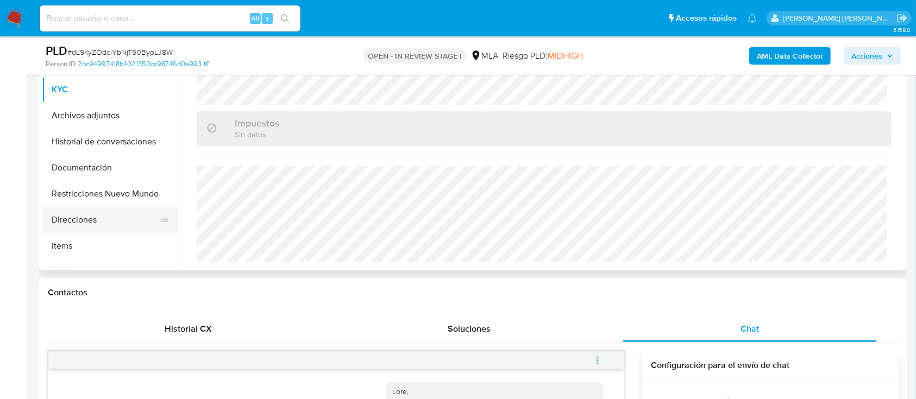
click at [90, 215] on button "Direcciones" at bounding box center [105, 220] width 127 height 26
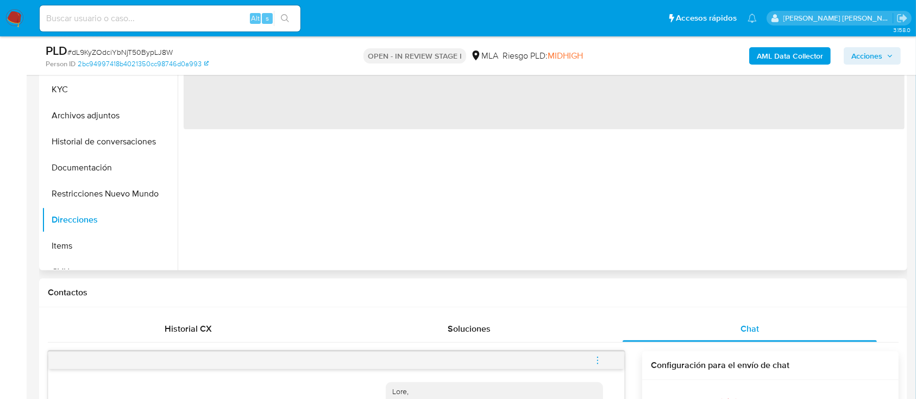
scroll to position [144, 0]
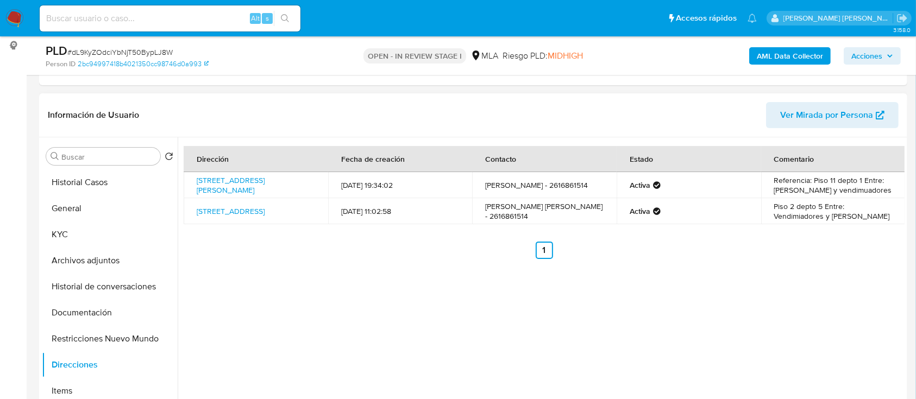
click at [273, 172] on td "Peru2425 Ciudad 2425, Ciudad, Mendoza, 5500, Argentina 2425" at bounding box center [256, 185] width 144 height 26
click at [265, 180] on link "Peru2425 Ciudad 2425, Ciudad, Mendoza, 5500, Argentina 2425" at bounding box center [231, 185] width 68 height 21
click at [88, 235] on button "KYC" at bounding box center [105, 235] width 127 height 26
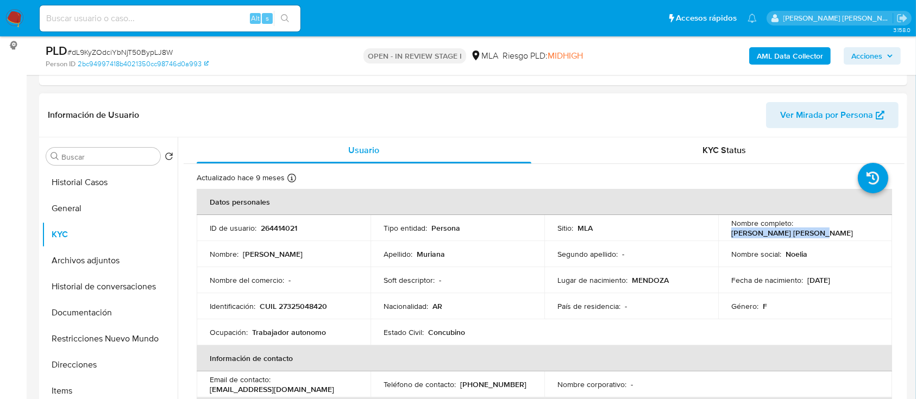
drag, startPoint x: 729, startPoint y: 234, endPoint x: 808, endPoint y: 232, distance: 79.3
click at [808, 232] on p "Noelia Soledad Muriana" at bounding box center [792, 233] width 122 height 10
copy p "Noelia Soledad Muriana"
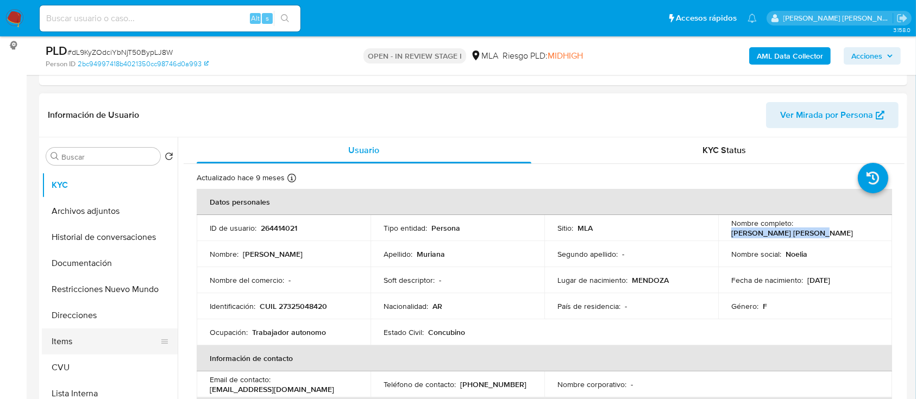
scroll to position [72, 0]
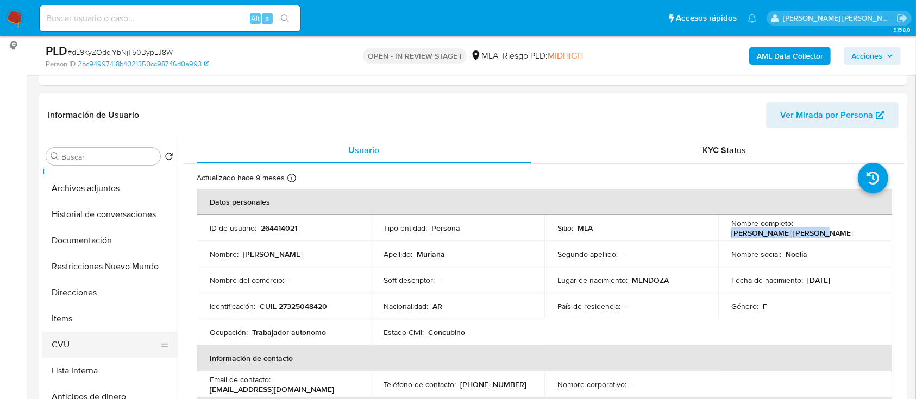
click at [75, 341] on button "CVU" at bounding box center [105, 345] width 127 height 26
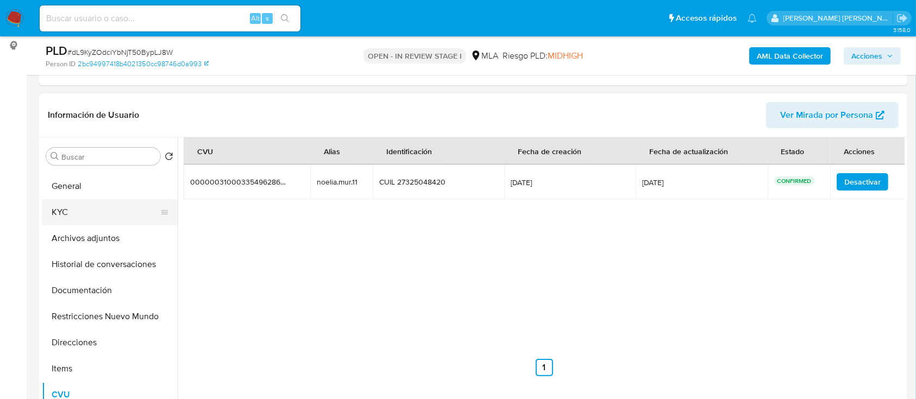
scroll to position [0, 0]
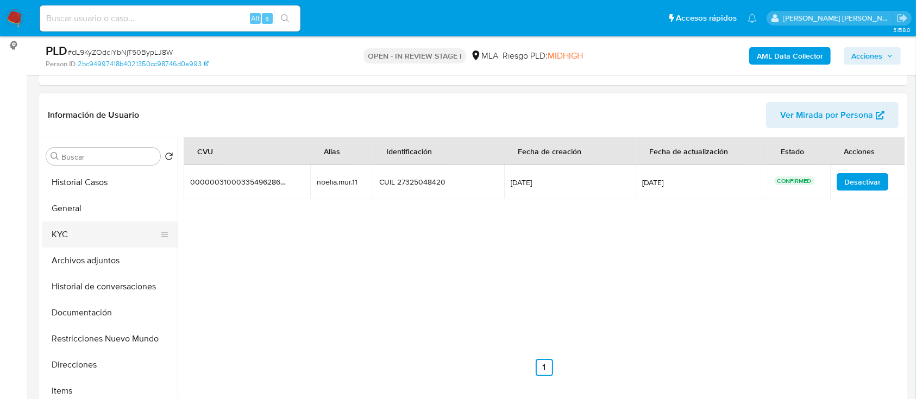
click at [75, 238] on button "KYC" at bounding box center [105, 235] width 127 height 26
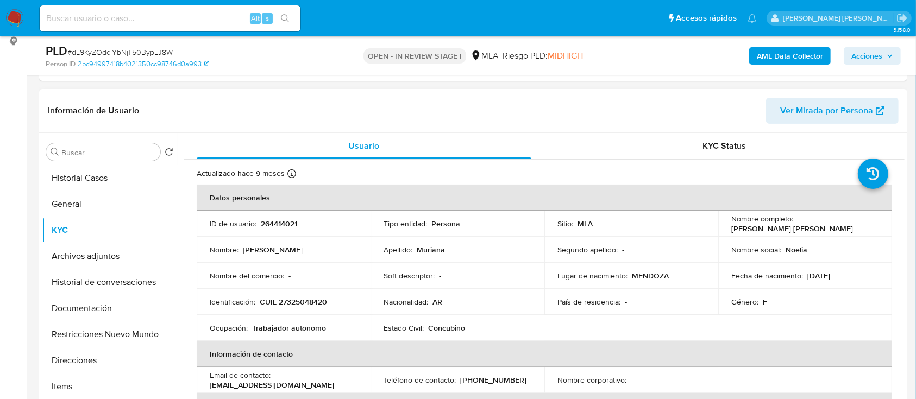
scroll to position [217, 0]
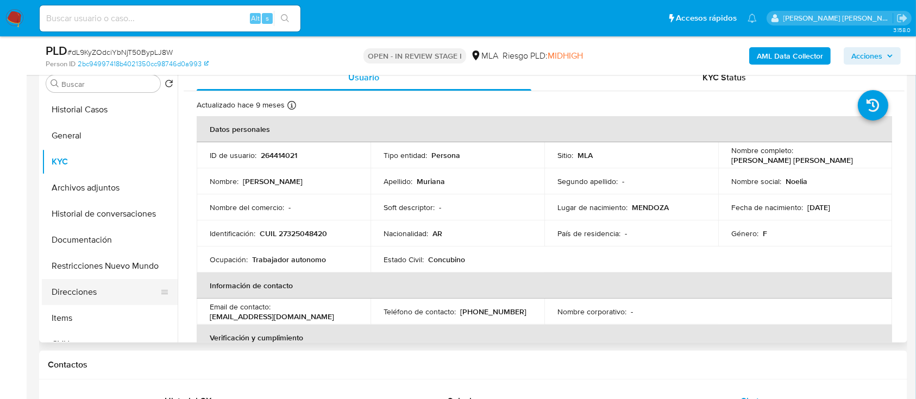
click at [104, 292] on button "Direcciones" at bounding box center [105, 292] width 127 height 26
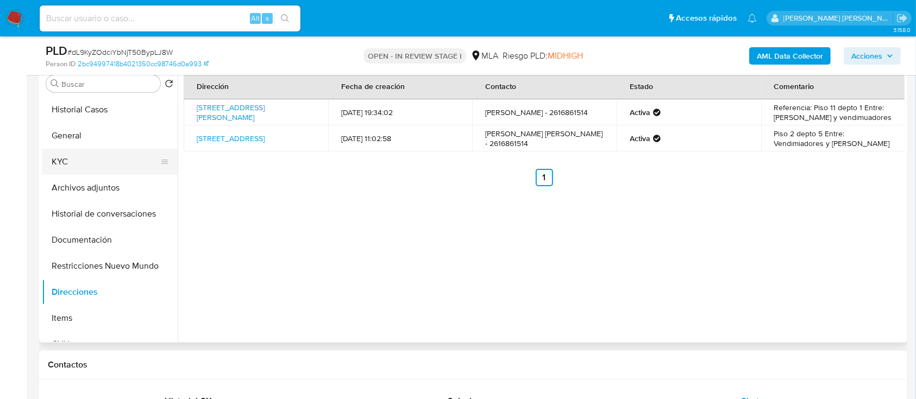
click at [74, 158] on button "KYC" at bounding box center [105, 162] width 127 height 26
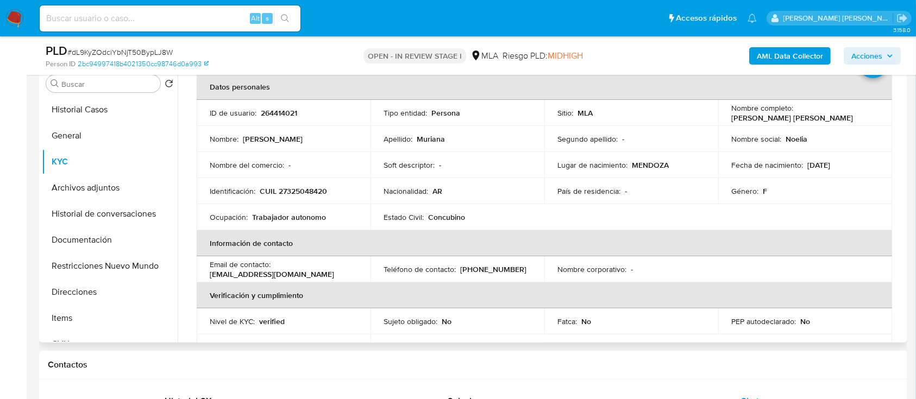
scroll to position [72, 0]
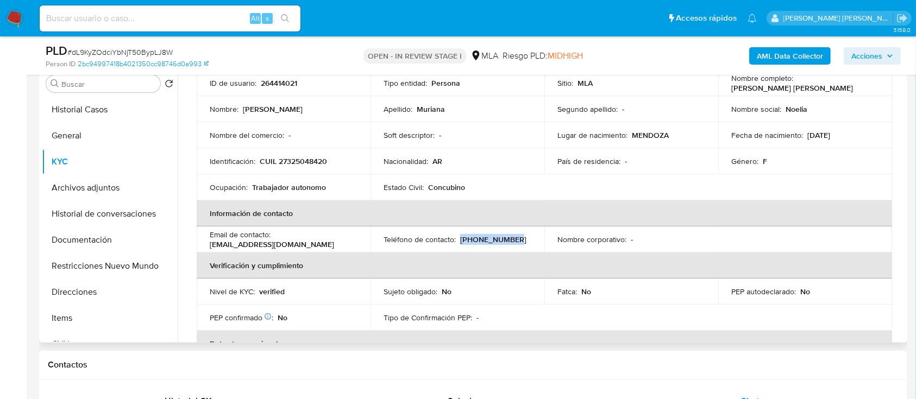
drag, startPoint x: 457, startPoint y: 238, endPoint x: 510, endPoint y: 237, distance: 52.7
click at [510, 237] on div "Teléfono de contacto : (261) 6861514" at bounding box center [457, 240] width 148 height 10
copy p "(261) 6861514"
click at [299, 154] on td "Identificación : CUIL 27325048420" at bounding box center [284, 161] width 174 height 26
click at [301, 159] on p "CUIL 27325048420" at bounding box center [293, 161] width 67 height 10
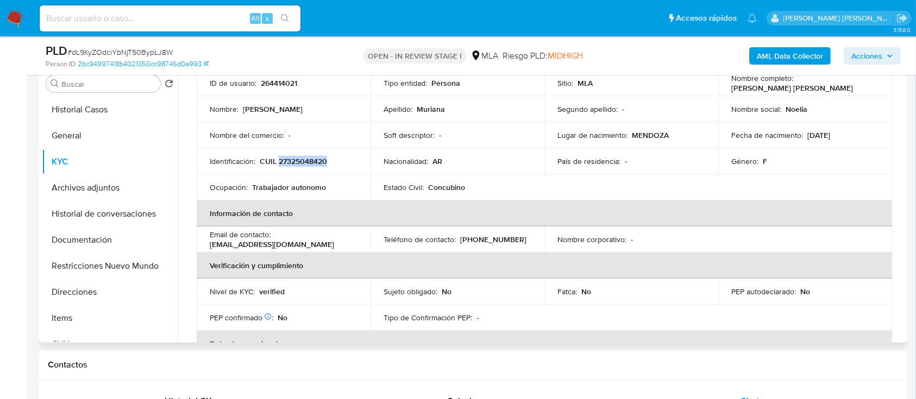
click at [301, 159] on p "CUIL 27325048420" at bounding box center [293, 161] width 67 height 10
copy p "27325048420"
click at [310, 163] on p "CUIL 27325048420" at bounding box center [293, 161] width 67 height 10
drag, startPoint x: 729, startPoint y: 89, endPoint x: 820, endPoint y: 89, distance: 91.3
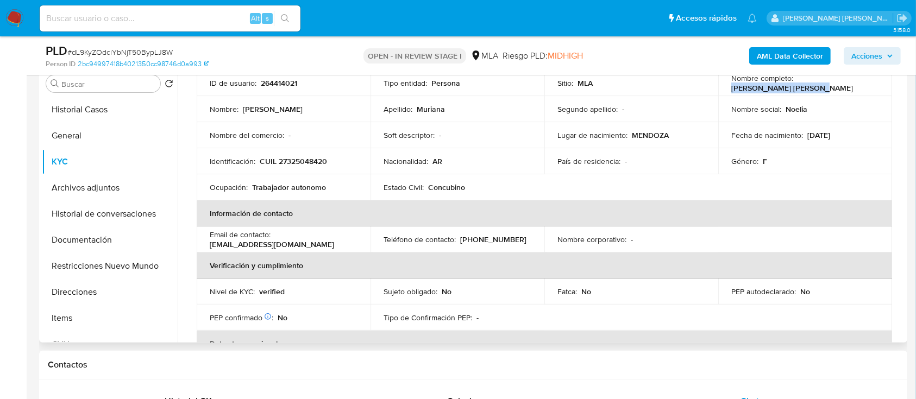
click at [820, 89] on div "Nombre completo : Noelia Soledad Muriana" at bounding box center [805, 83] width 148 height 20
copy p "Noelia Soledad Muriana"
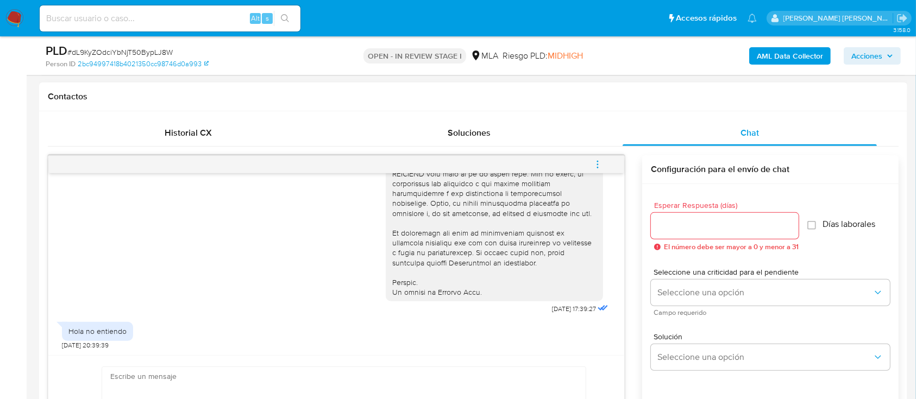
scroll to position [507, 0]
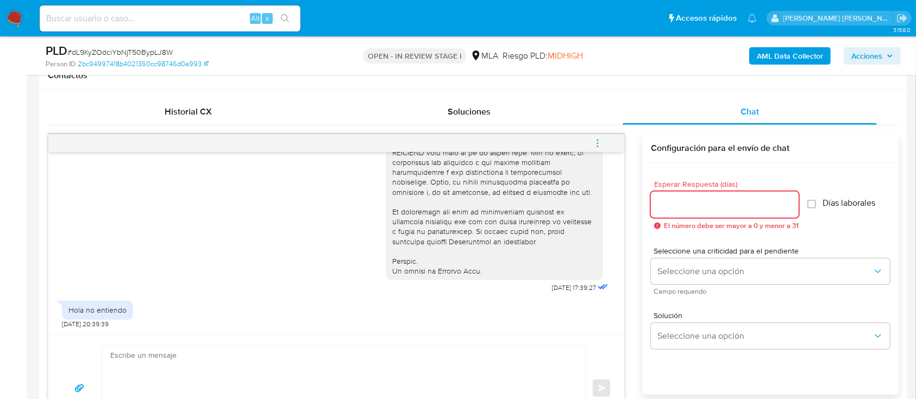
click at [662, 200] on input "Esperar Respuesta (días)" at bounding box center [725, 205] width 148 height 14
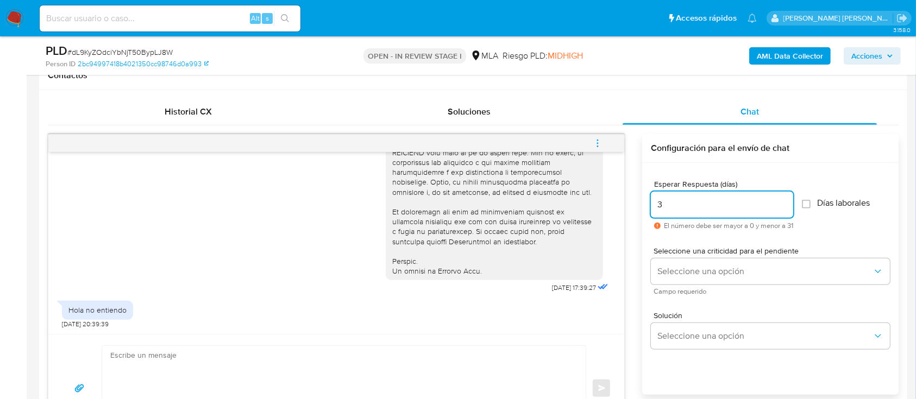
type input "3"
click at [333, 369] on textarea at bounding box center [341, 388] width 462 height 85
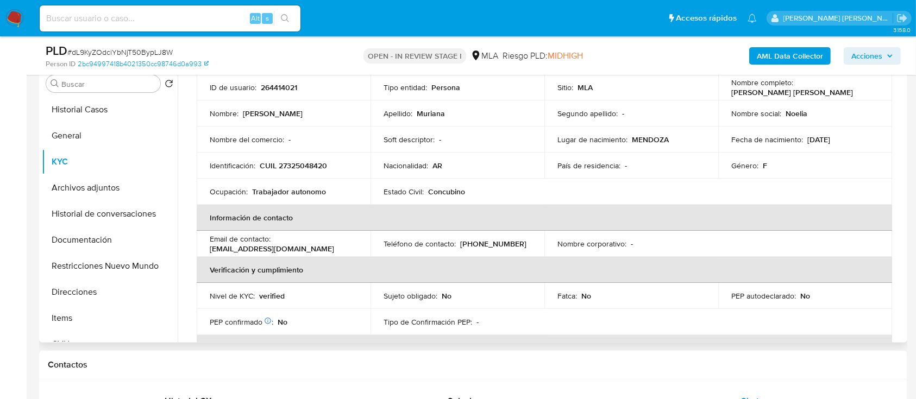
scroll to position [0, 0]
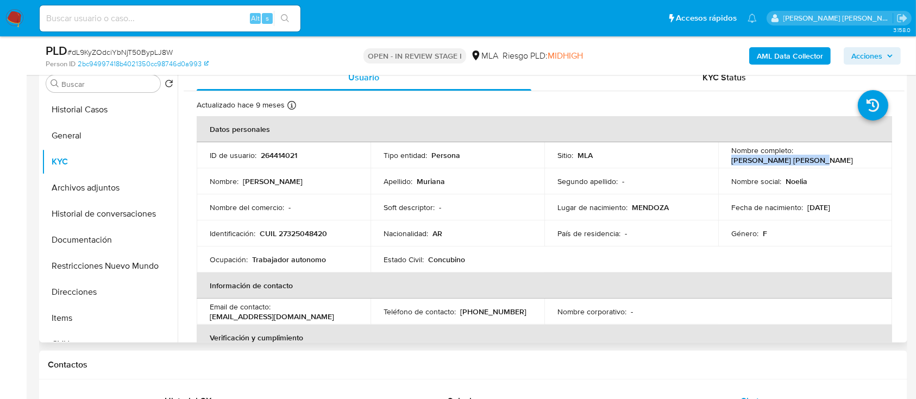
drag, startPoint x: 730, startPoint y: 161, endPoint x: 815, endPoint y: 161, distance: 85.3
click at [815, 161] on div "Nombre completo : Noelia Soledad Muriana" at bounding box center [805, 156] width 148 height 20
click at [81, 244] on button "Documentación" at bounding box center [105, 240] width 127 height 26
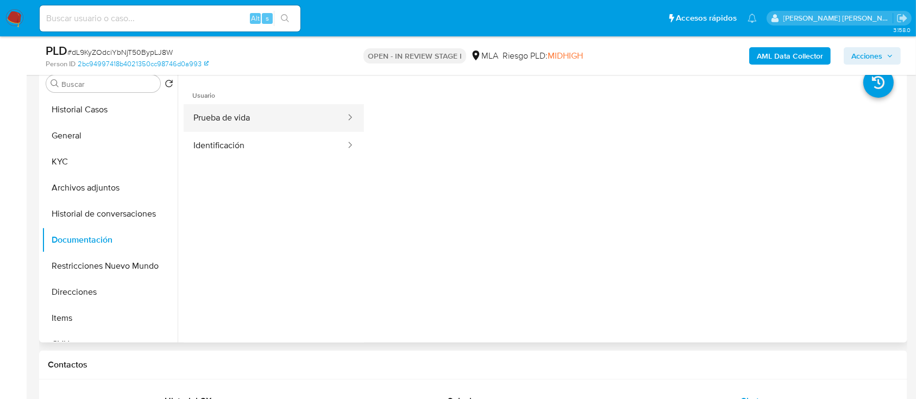
click at [232, 111] on button "Prueba de vida" at bounding box center [265, 118] width 163 height 28
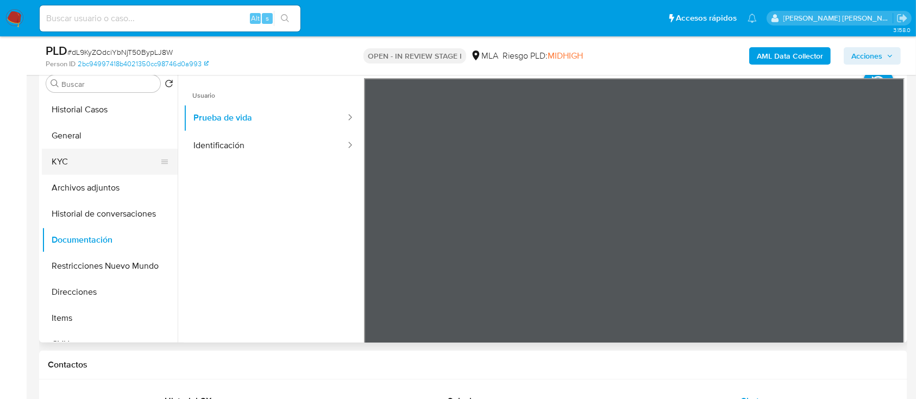
click at [60, 158] on button "KYC" at bounding box center [105, 162] width 127 height 26
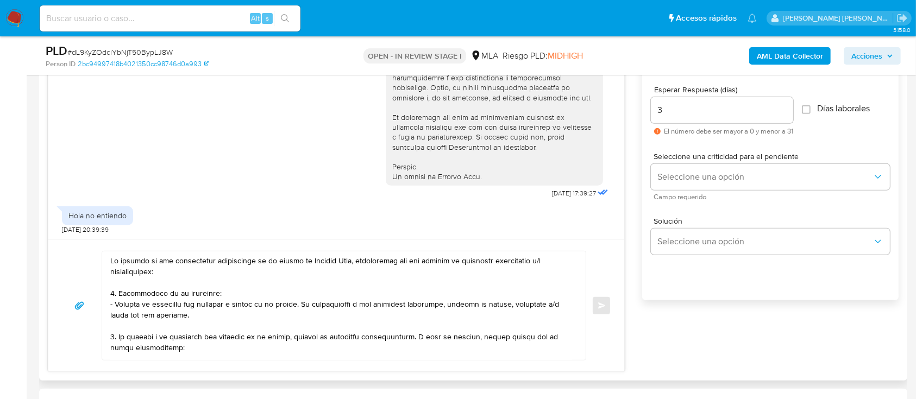
scroll to position [579, 0]
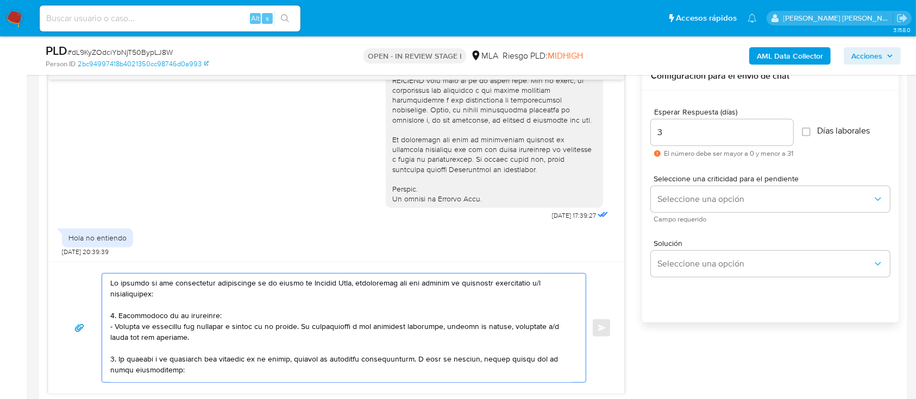
click at [111, 281] on textarea at bounding box center [341, 328] width 462 height 109
paste textarea "Noelia Soledad Muriana"
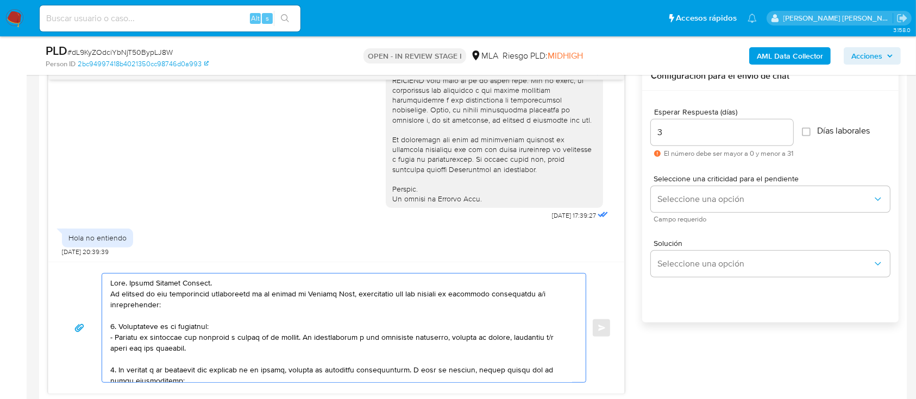
click at [125, 284] on textarea at bounding box center [341, 328] width 462 height 109
click at [256, 279] on textarea at bounding box center [341, 328] width 462 height 109
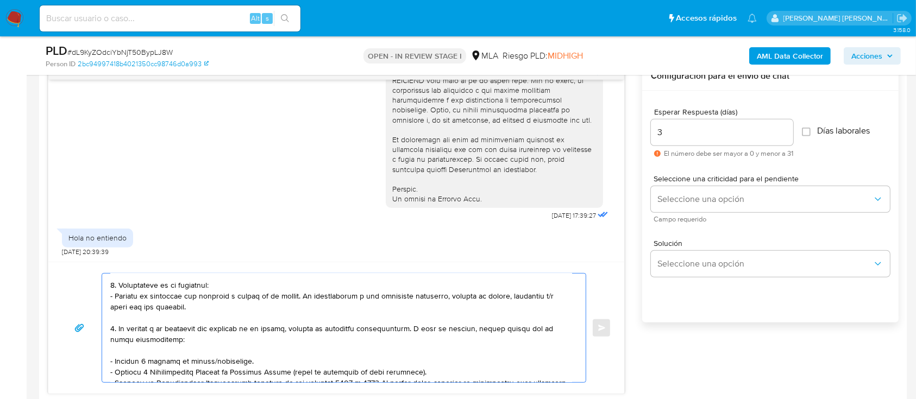
scroll to position [72, 0]
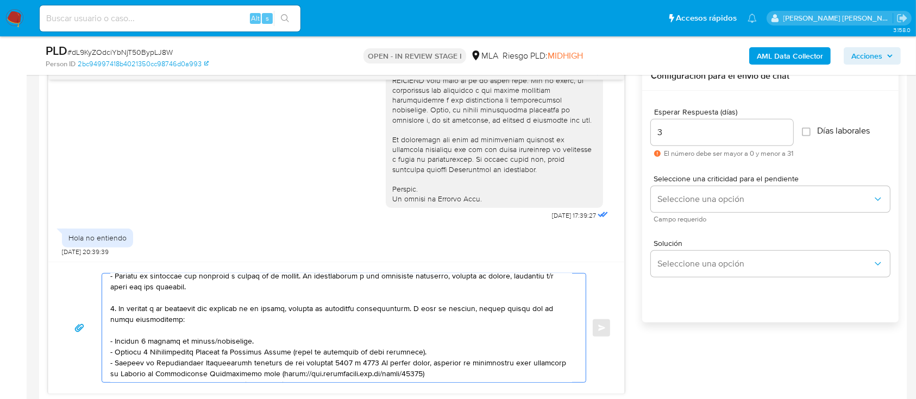
drag, startPoint x: 113, startPoint y: 342, endPoint x: 261, endPoint y: 341, distance: 147.7
click at [261, 341] on textarea at bounding box center [341, 328] width 462 height 109
click at [255, 340] on textarea at bounding box center [341, 328] width 462 height 109
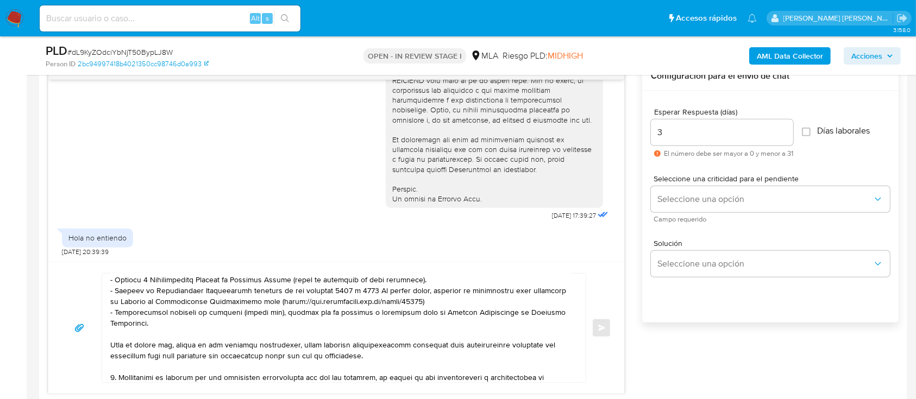
scroll to position [217, 0]
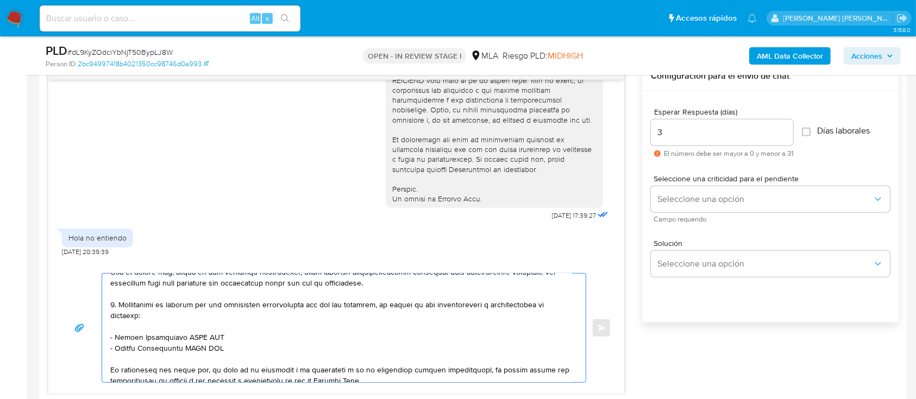
drag, startPoint x: 115, startPoint y: 341, endPoint x: 219, endPoint y: 338, distance: 104.3
click at [219, 338] on textarea at bounding box center [341, 328] width 462 height 109
paste textarea "Guarnieri Valentina Aluhe"
drag, startPoint x: 116, startPoint y: 353, endPoint x: 218, endPoint y: 356, distance: 102.7
click at [218, 356] on textarea at bounding box center [341, 328] width 462 height 109
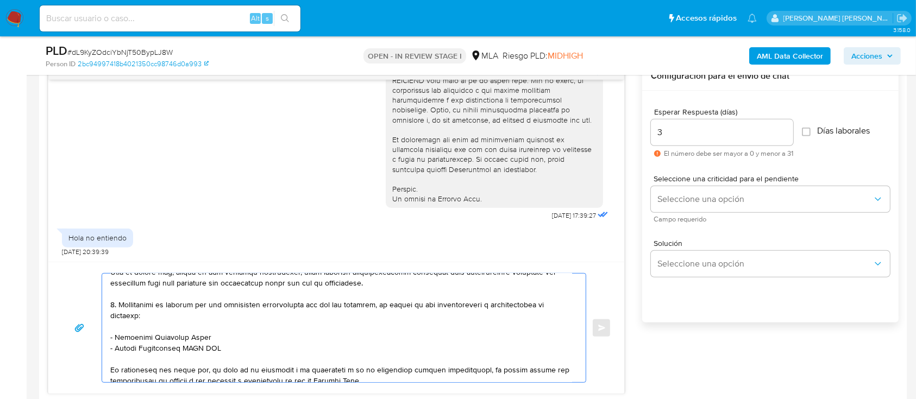
paste textarea "Jeremias Exequiel Bartolucci"
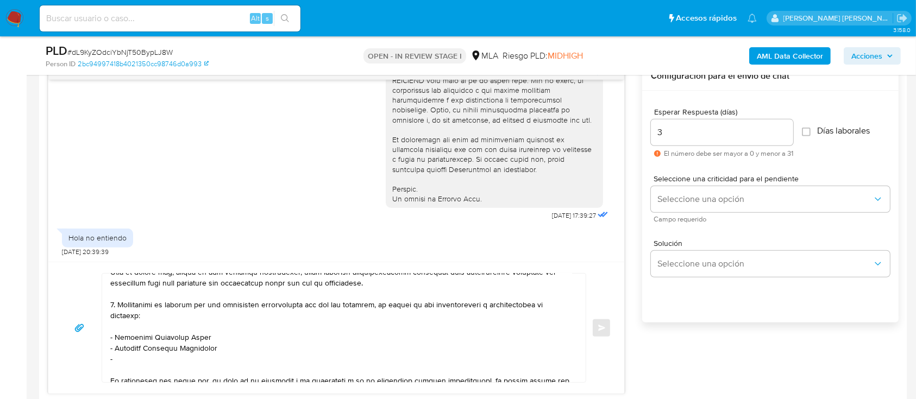
click at [132, 363] on textarea at bounding box center [341, 328] width 462 height 109
paste textarea "Rodrigo Hernan Muriana"
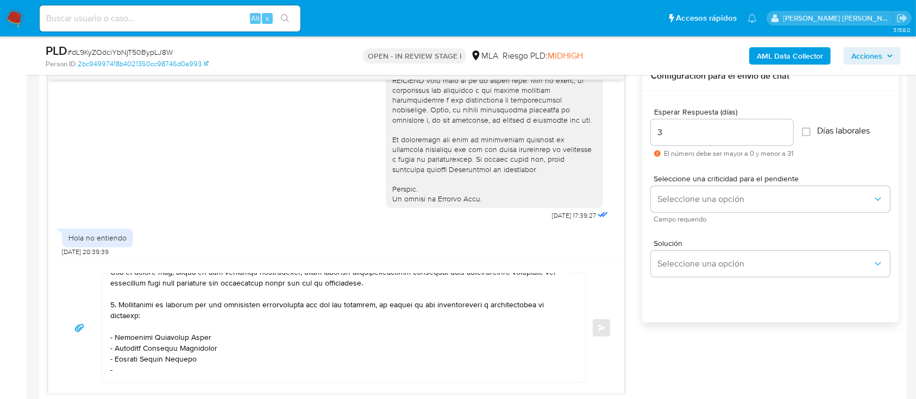
click at [209, 368] on textarea at bounding box center [341, 328] width 462 height 109
click at [199, 372] on textarea at bounding box center [341, 328] width 462 height 109
paste textarea "Ximena Lourdes Maidana"
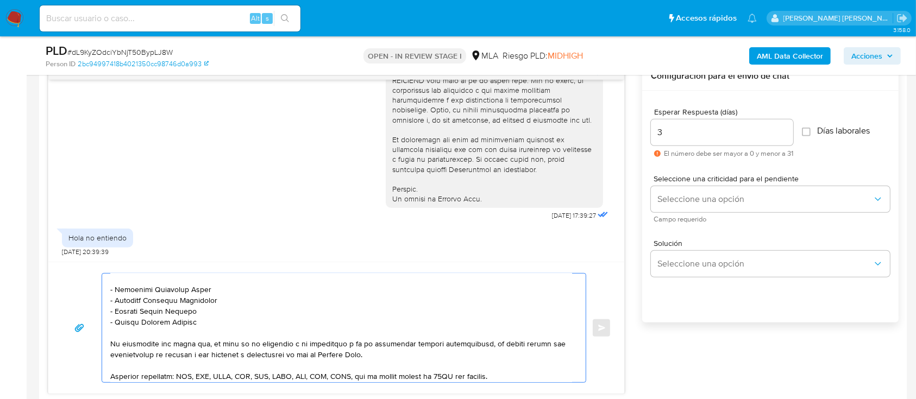
scroll to position [337, 0]
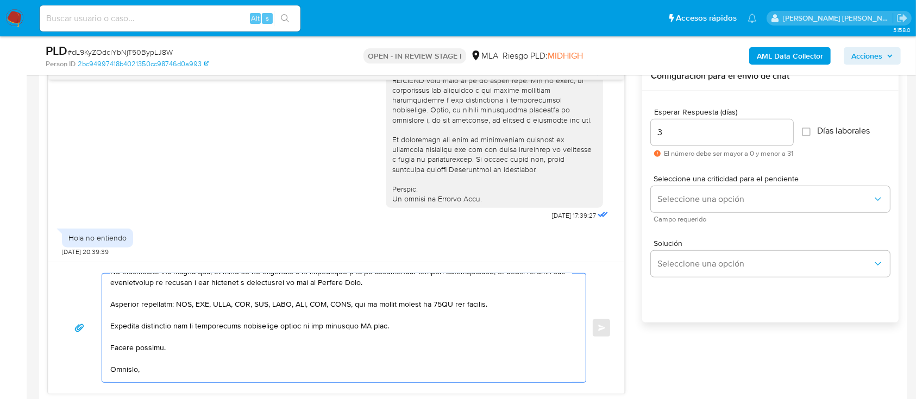
click at [368, 335] on textarea at bounding box center [341, 328] width 462 height 109
type textarea "Hola, Noelia Soledad Muriana. En función de las operaciones registradas en tu c…"
click at [732, 198] on span "Seleccione una opción" at bounding box center [764, 199] width 215 height 11
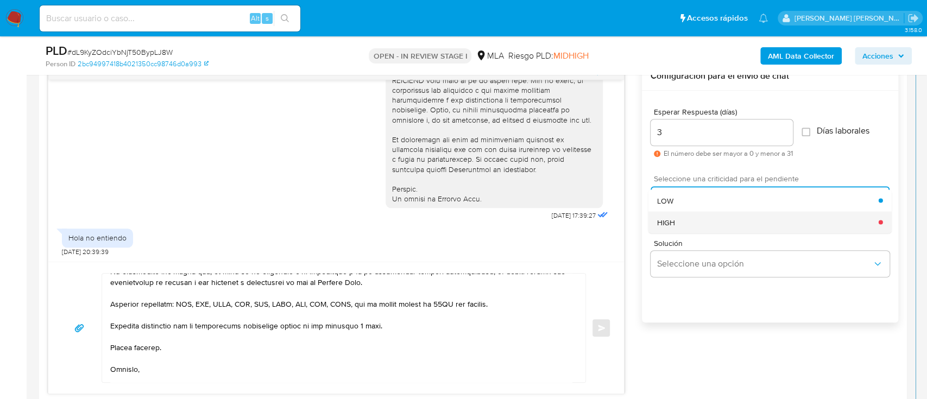
click at [698, 225] on div "HIGH" at bounding box center [768, 222] width 222 height 22
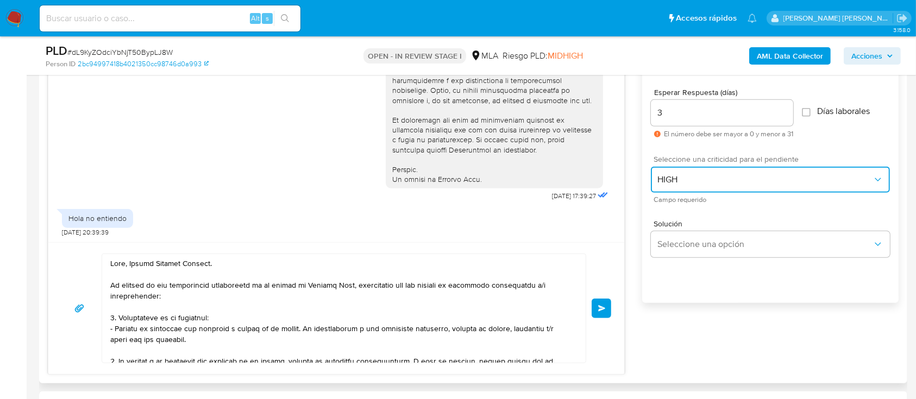
scroll to position [579, 0]
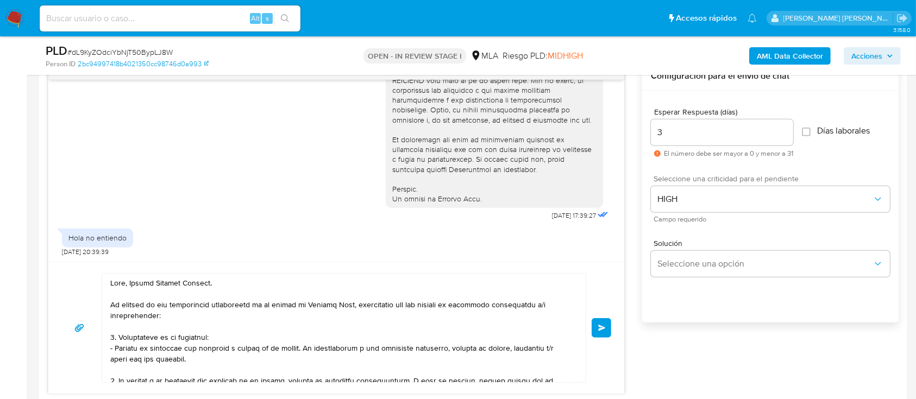
click at [600, 325] on span "Enviar" at bounding box center [602, 328] width 8 height 7
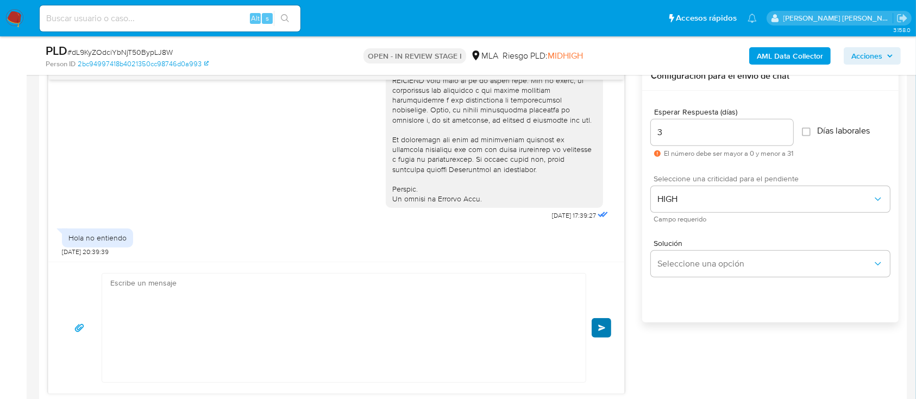
scroll to position [1091, 0]
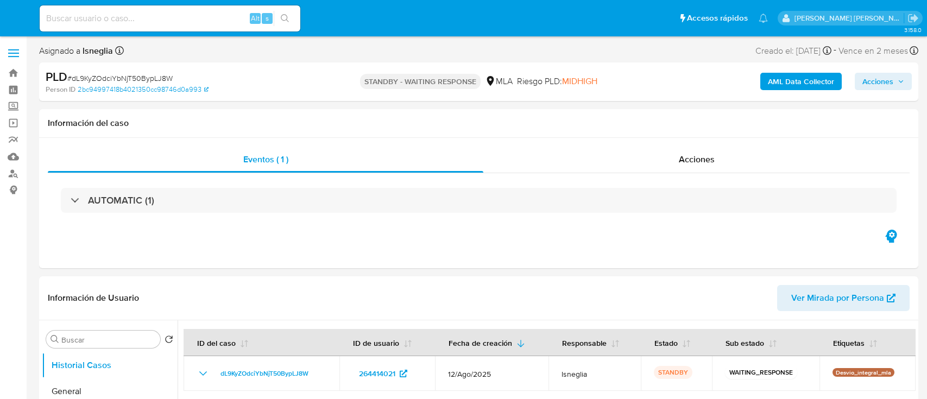
select select "10"
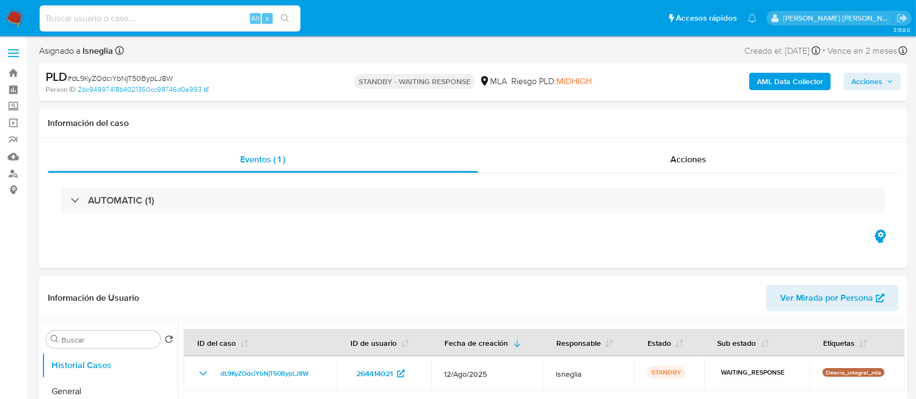
click at [108, 20] on input at bounding box center [170, 18] width 261 height 14
paste input "N4m0zzlkJi5dwENXKCsKCY70"
type input "N4m0zzlkJi5dwENXKCsKCY70"
click at [286, 15] on icon "search-icon" at bounding box center [285, 18] width 9 height 9
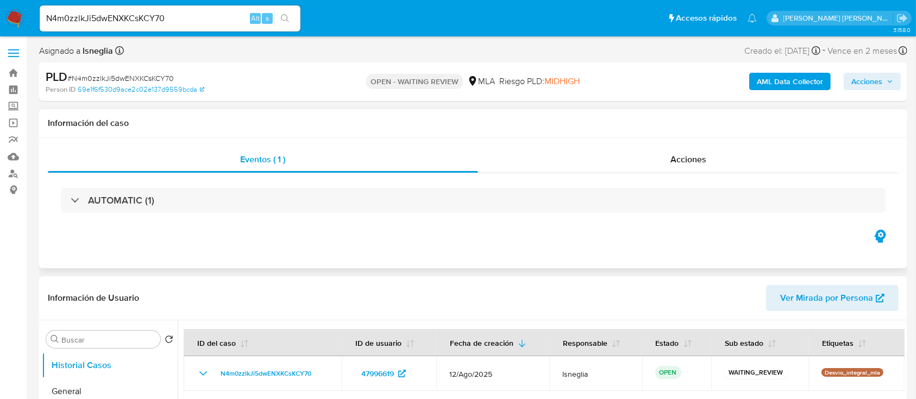
select select "10"
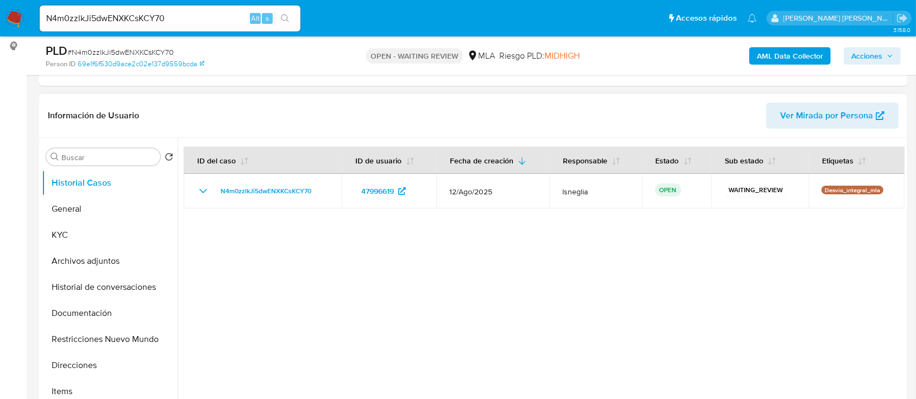
scroll to position [144, 0]
click at [124, 51] on span "# N4m0zzlkJi5dwENXKCsKCY70" at bounding box center [120, 52] width 106 height 11
copy span "N4m0zzlkJi5dwENXKCsKCY70"
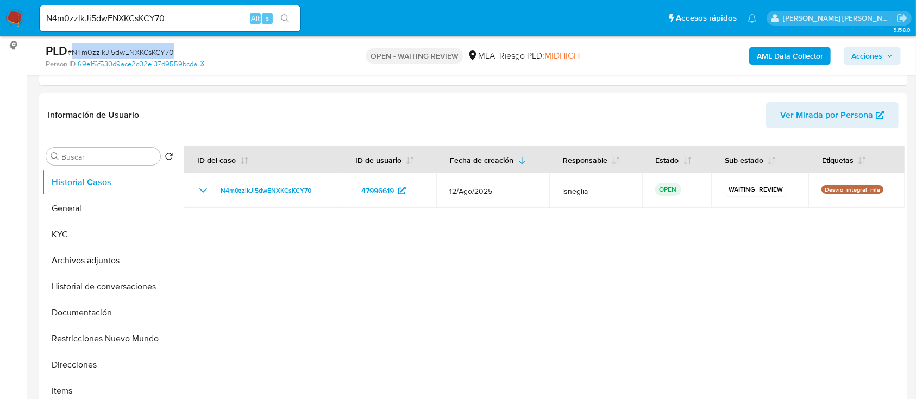
click at [16, 11] on img at bounding box center [14, 18] width 18 height 18
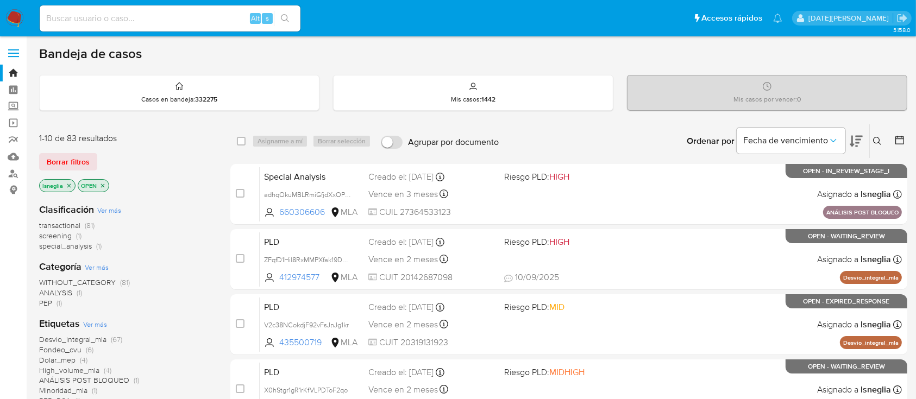
click at [69, 184] on icon "close-filter" at bounding box center [69, 185] width 7 height 7
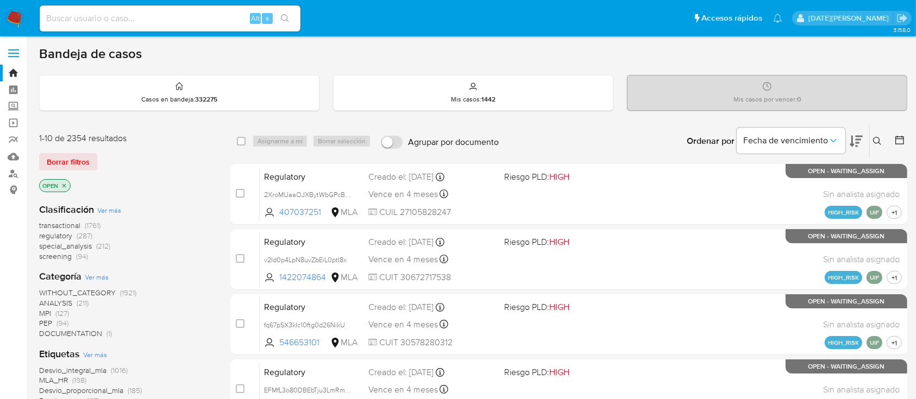
click at [876, 142] on icon at bounding box center [877, 141] width 8 height 8
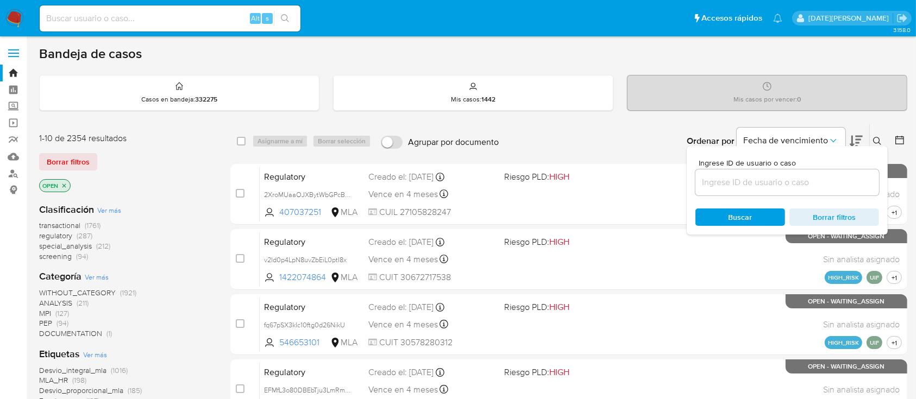
click at [717, 185] on input at bounding box center [787, 182] width 184 height 14
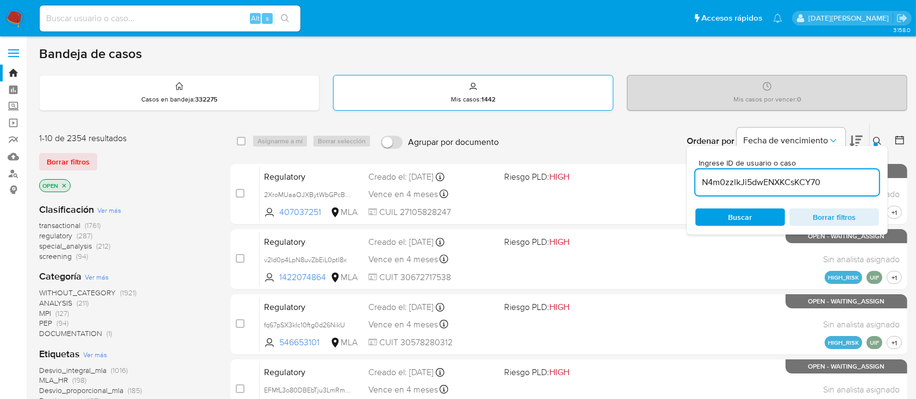
type input "N4m0zzlkJi5dwENXKCsKCY70"
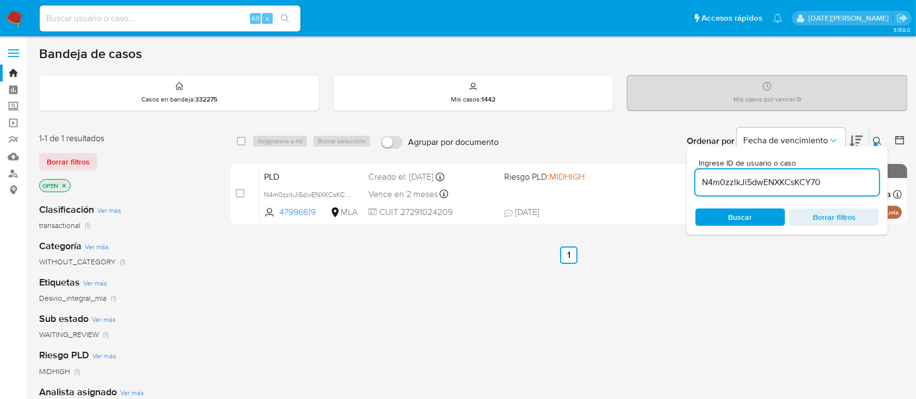
click at [878, 139] on icon at bounding box center [877, 141] width 9 height 9
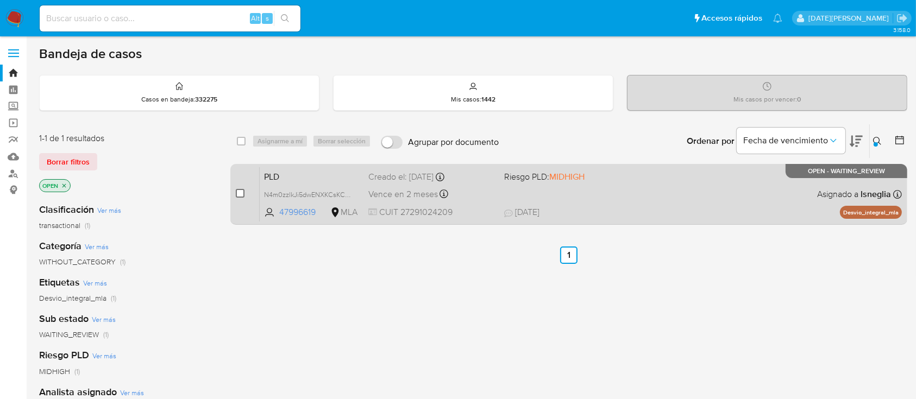
click at [241, 193] on input "checkbox" at bounding box center [240, 193] width 9 height 9
checkbox input "true"
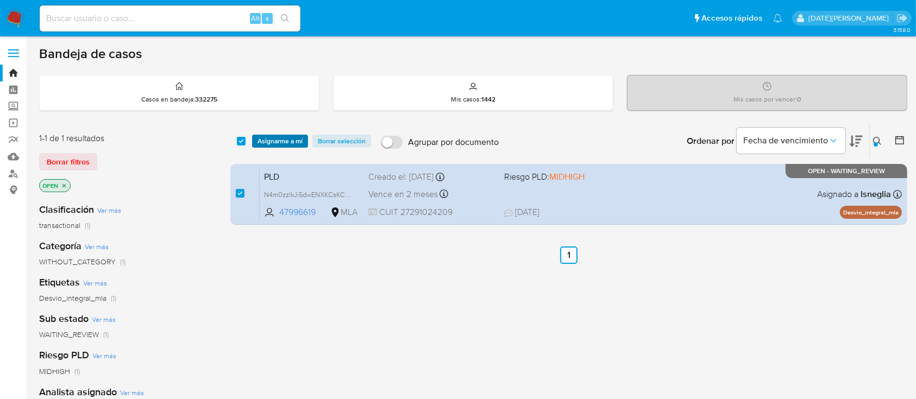
click at [284, 136] on span "Asignarme a mí" at bounding box center [279, 141] width 45 height 11
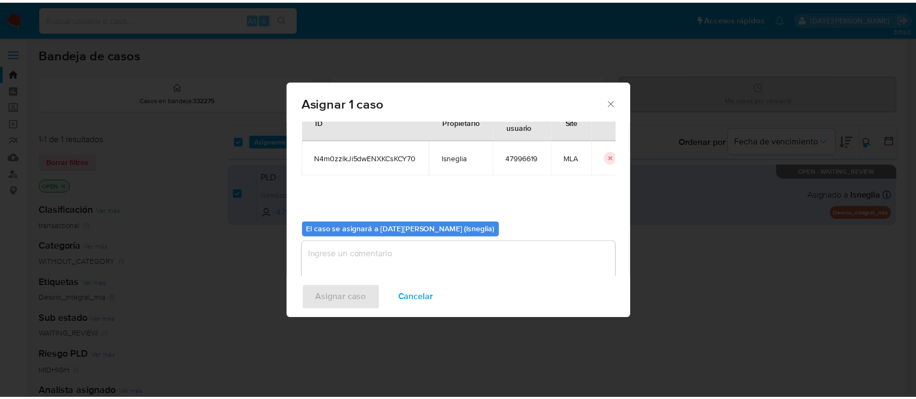
scroll to position [55, 0]
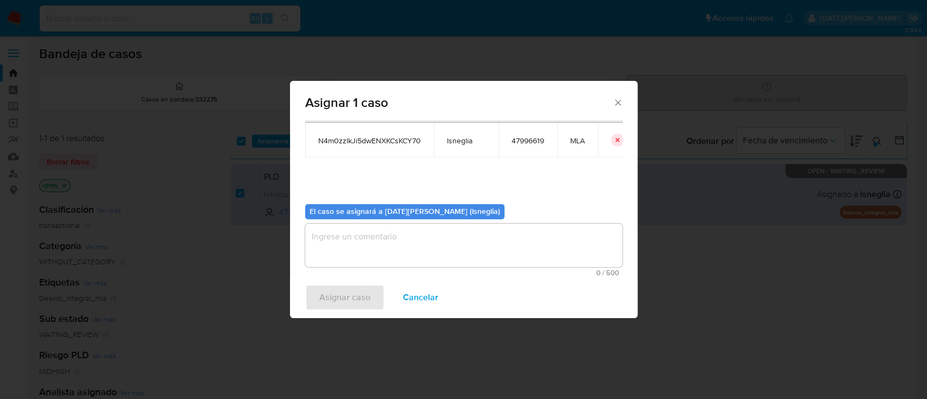
click at [362, 241] on textarea "assign-modal" at bounding box center [463, 245] width 317 height 43
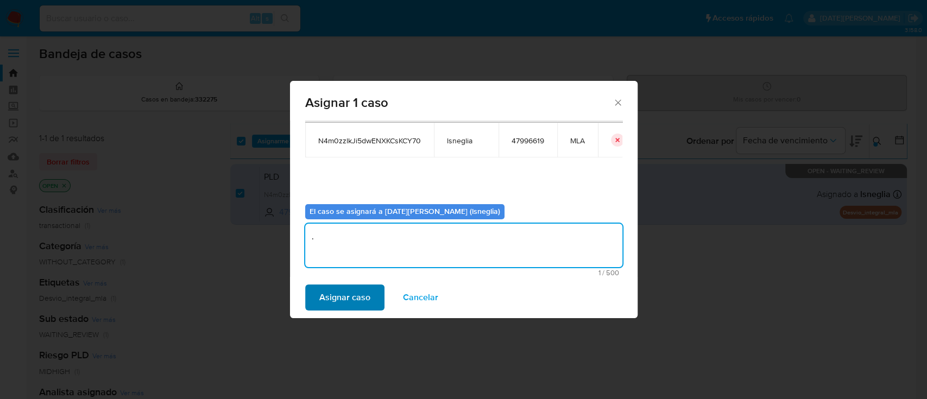
type textarea "."
click at [338, 291] on span "Asignar caso" at bounding box center [344, 298] width 51 height 24
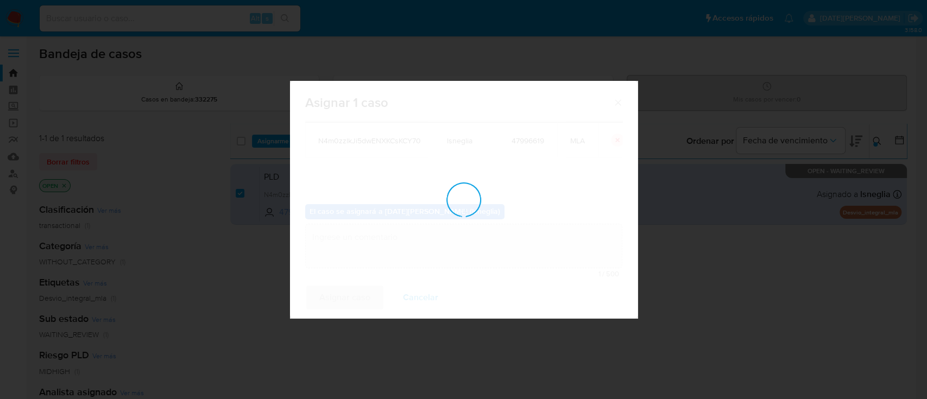
checkbox input "false"
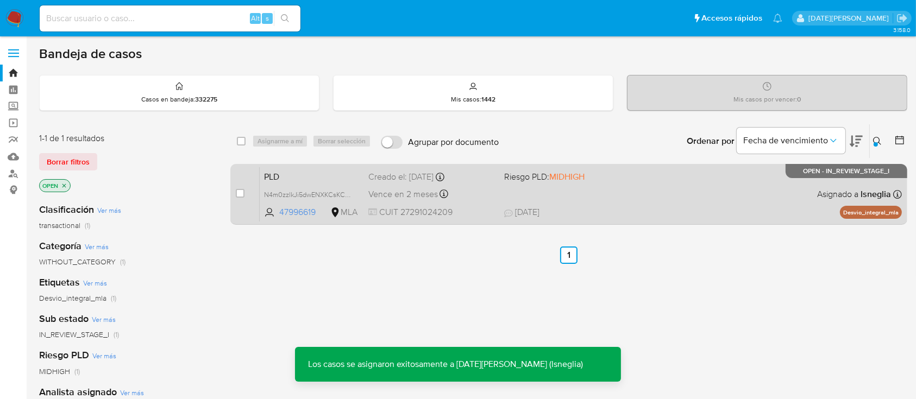
click at [309, 172] on span "PLD" at bounding box center [312, 176] width 96 height 14
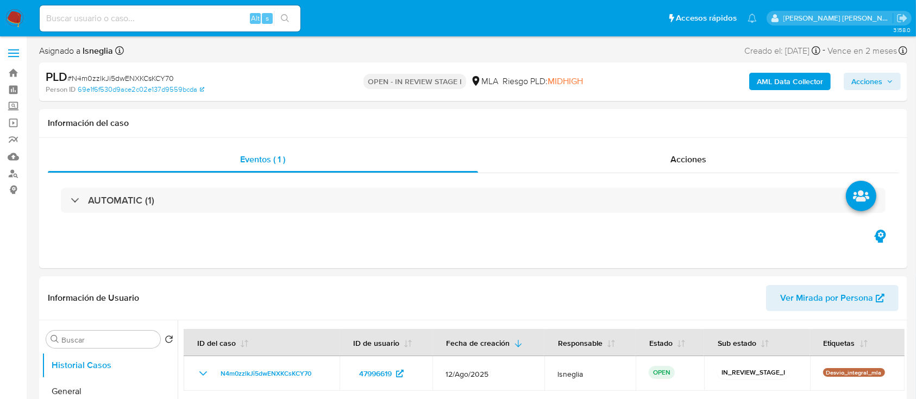
select select "10"
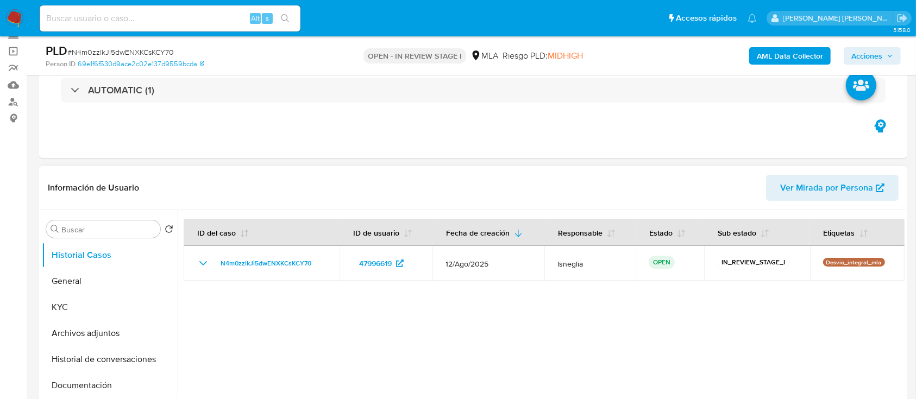
scroll to position [72, 0]
click at [99, 286] on button "General" at bounding box center [105, 281] width 127 height 26
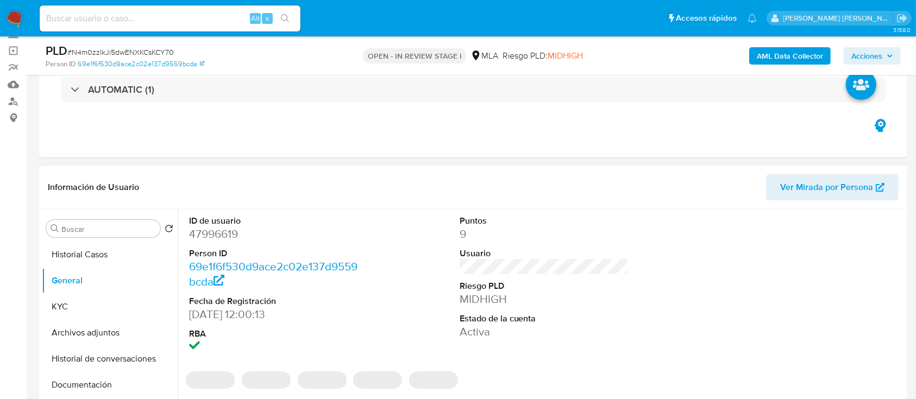
click at [209, 234] on dd "47996619" at bounding box center [273, 233] width 169 height 15
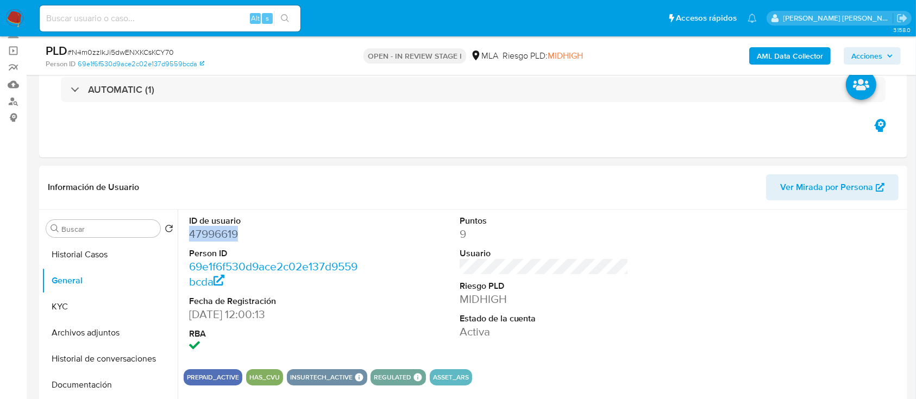
copy dd "47996619"
click at [103, 312] on button "KYC" at bounding box center [105, 307] width 127 height 26
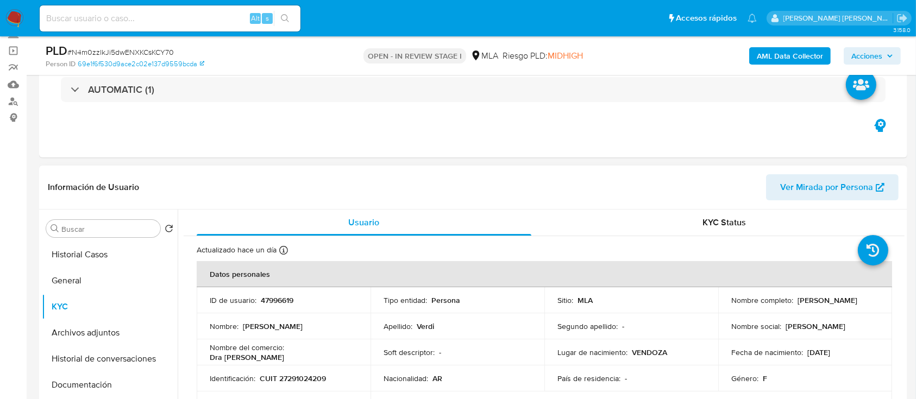
drag, startPoint x: 795, startPoint y: 300, endPoint x: 869, endPoint y: 294, distance: 74.1
click at [869, 294] on td "Nombre completo : [PERSON_NAME]" at bounding box center [805, 300] width 174 height 26
copy p "[PERSON_NAME]"
drag, startPoint x: 259, startPoint y: 376, endPoint x: 335, endPoint y: 375, distance: 76.0
click at [335, 375] on div "Identificación : CUIT 27291024209" at bounding box center [284, 379] width 148 height 10
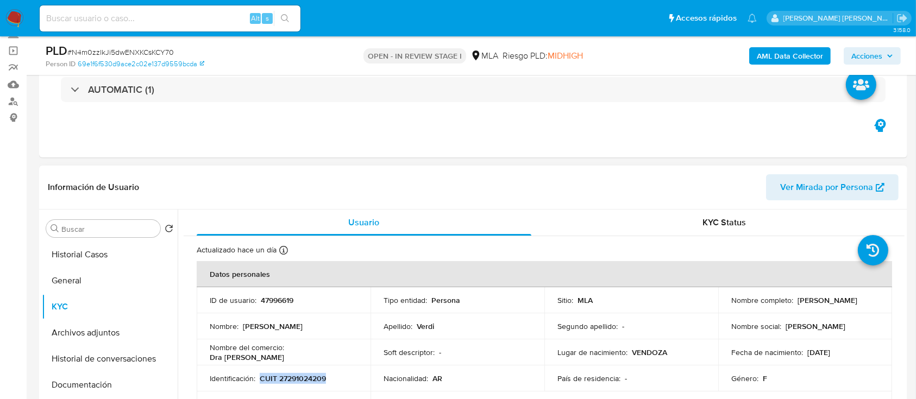
copy p "CUIT 27291024209"
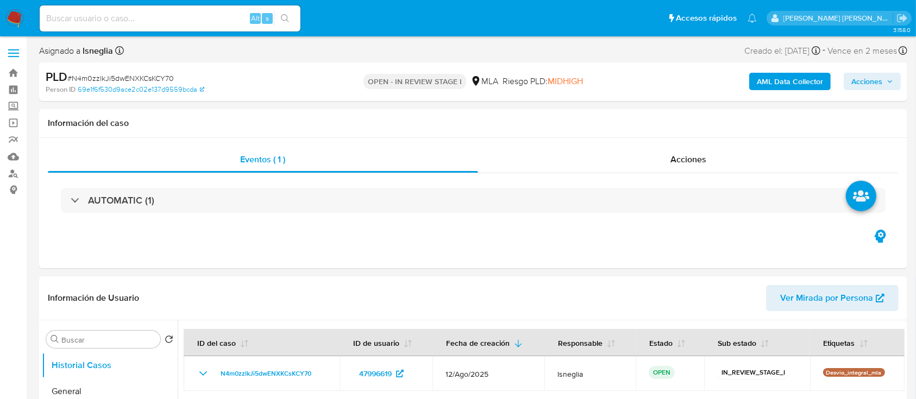
select select "10"
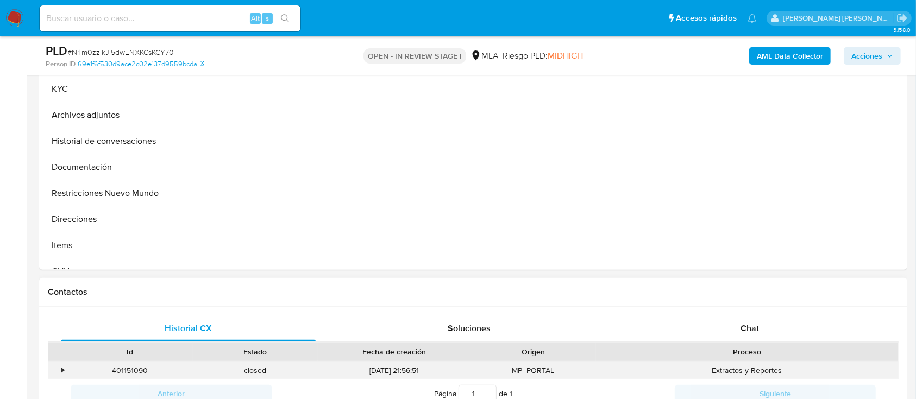
scroll to position [435, 0]
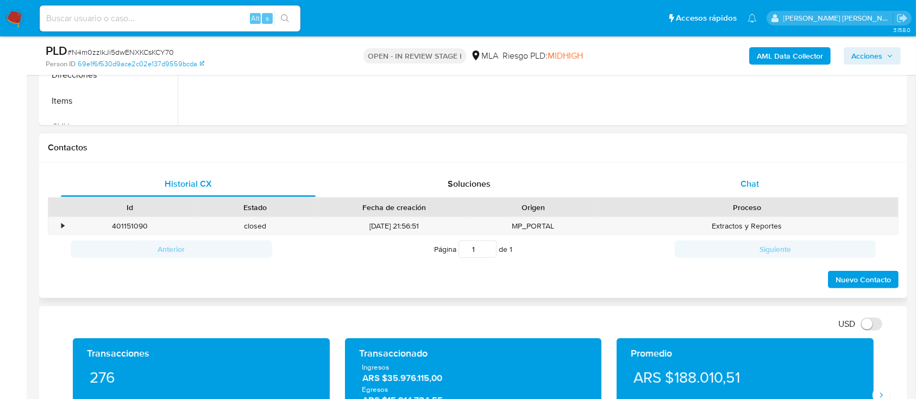
click at [738, 192] on div "Chat" at bounding box center [749, 184] width 255 height 26
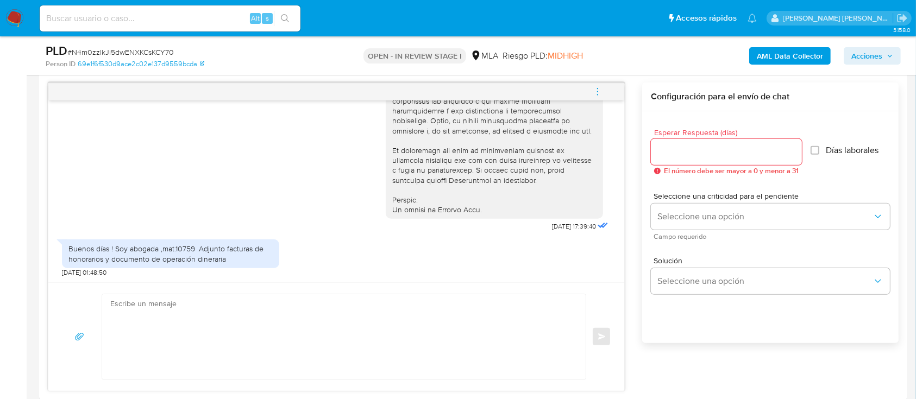
scroll to position [579, 0]
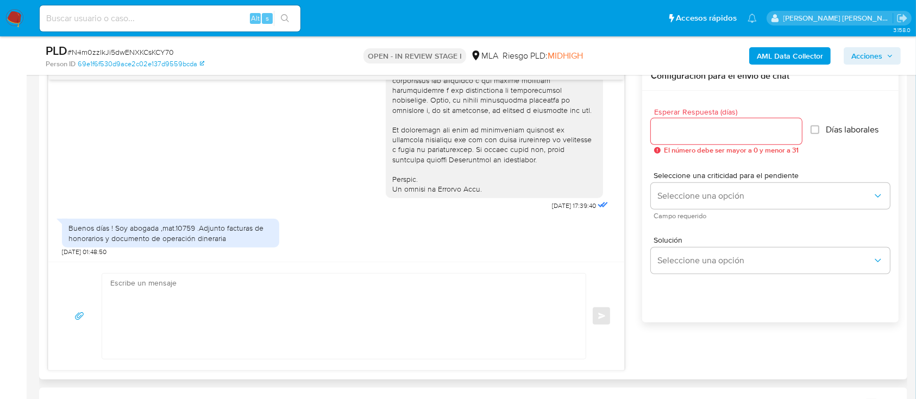
click at [356, 321] on textarea at bounding box center [341, 316] width 462 height 85
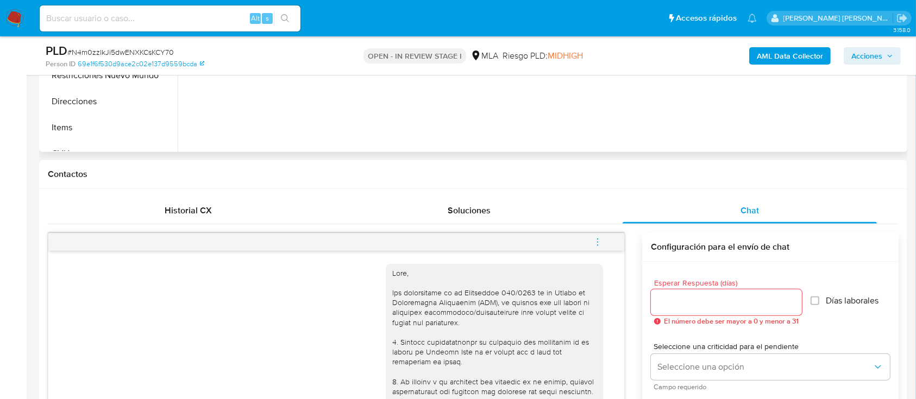
scroll to position [144, 0]
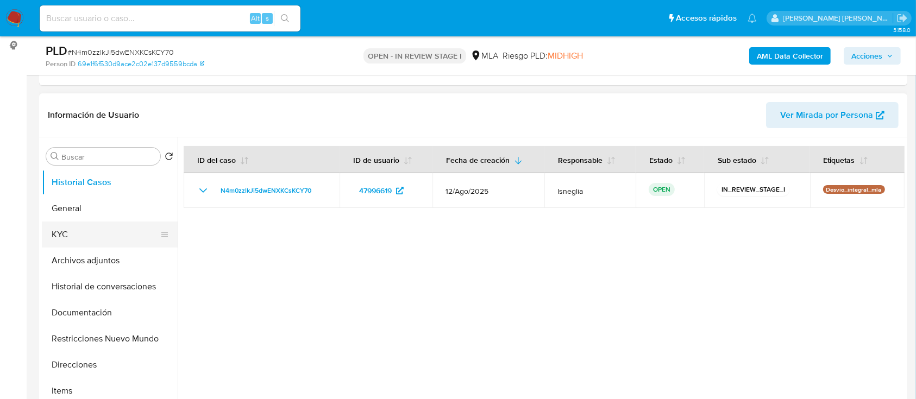
click at [98, 228] on button "KYC" at bounding box center [105, 235] width 127 height 26
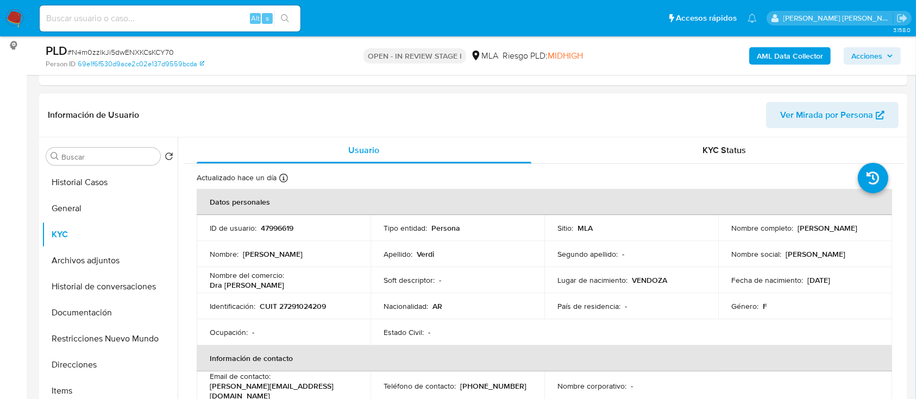
click at [295, 306] on p "CUIT 27291024209" at bounding box center [293, 306] width 66 height 10
copy p "27291024209"
drag, startPoint x: 795, startPoint y: 226, endPoint x: 868, endPoint y: 225, distance: 73.3
click at [868, 225] on div "Nombre completo : [PERSON_NAME]" at bounding box center [805, 228] width 148 height 10
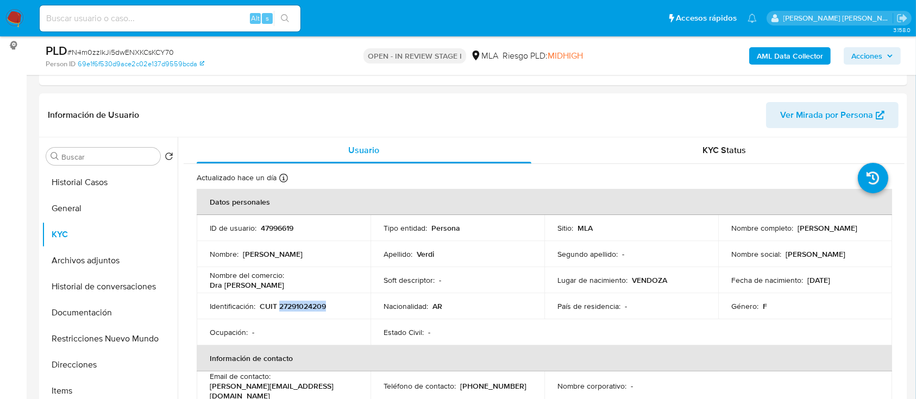
copy p "[PERSON_NAME]"
drag, startPoint x: 261, startPoint y: 306, endPoint x: 324, endPoint y: 303, distance: 63.7
click at [324, 303] on p "CUIT 27291024209" at bounding box center [293, 306] width 66 height 10
copy p "CUIT 27291024209"
